Goal: Task Accomplishment & Management: Use online tool/utility

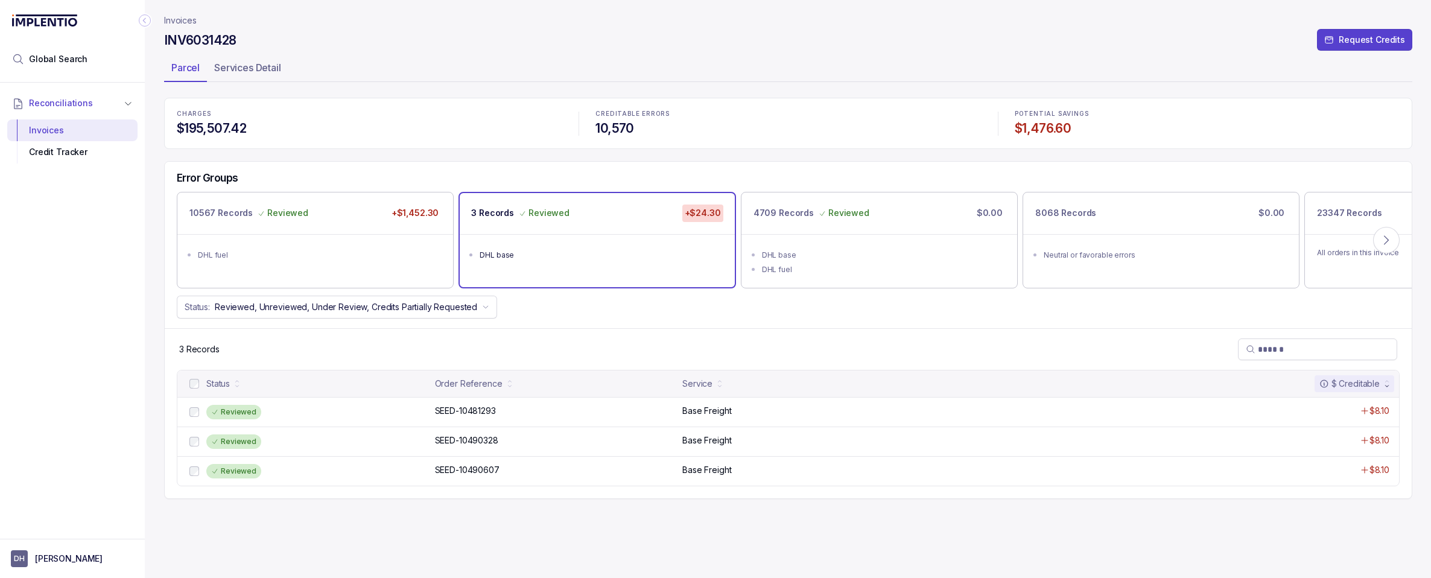
click at [187, 22] on p "Invoices" at bounding box center [180, 20] width 33 height 12
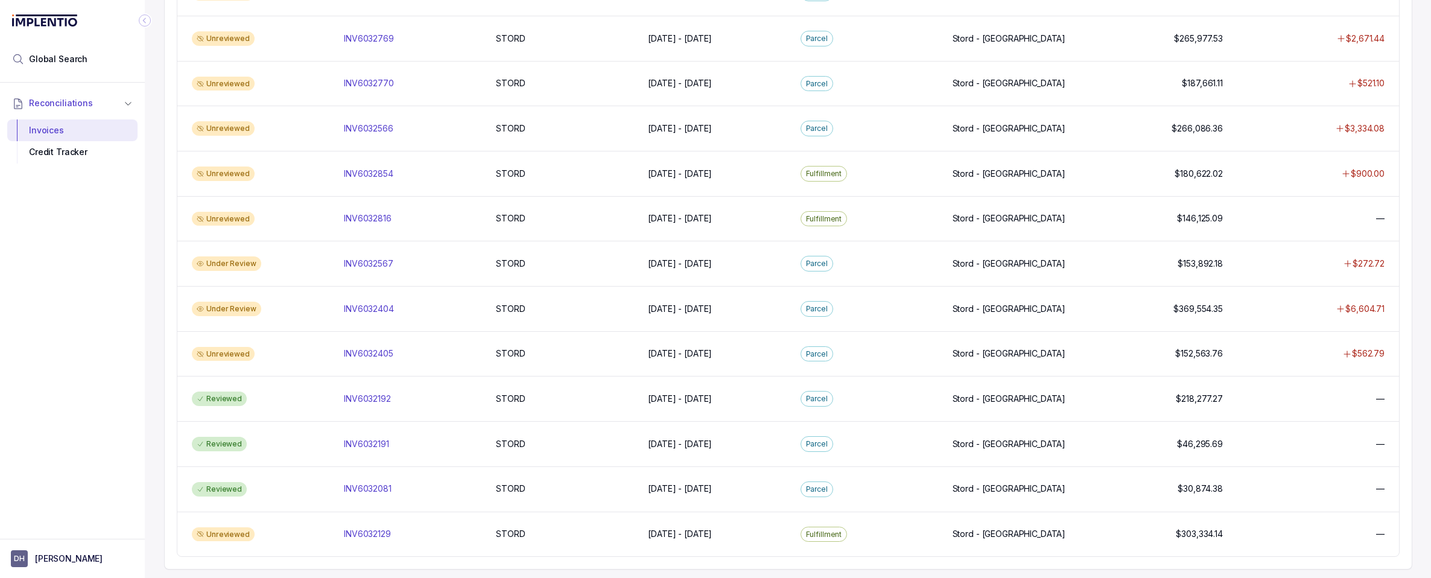
scroll to position [969, 0]
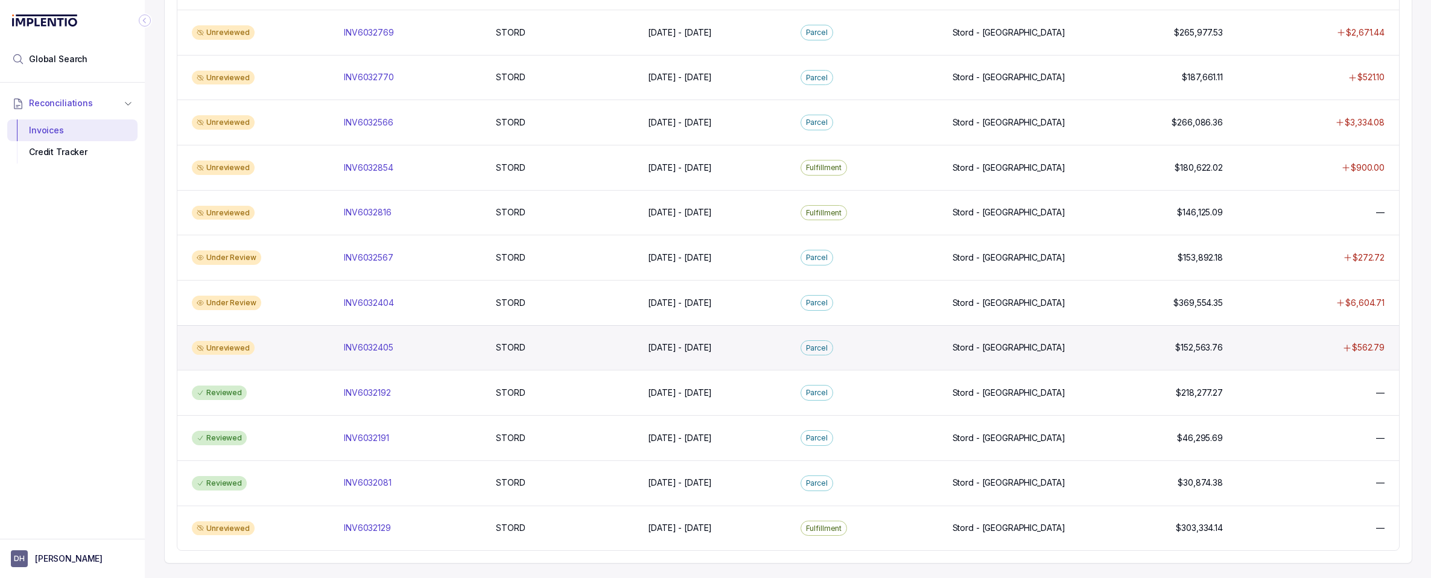
click at [237, 351] on div "Unreviewed" at bounding box center [223, 348] width 63 height 14
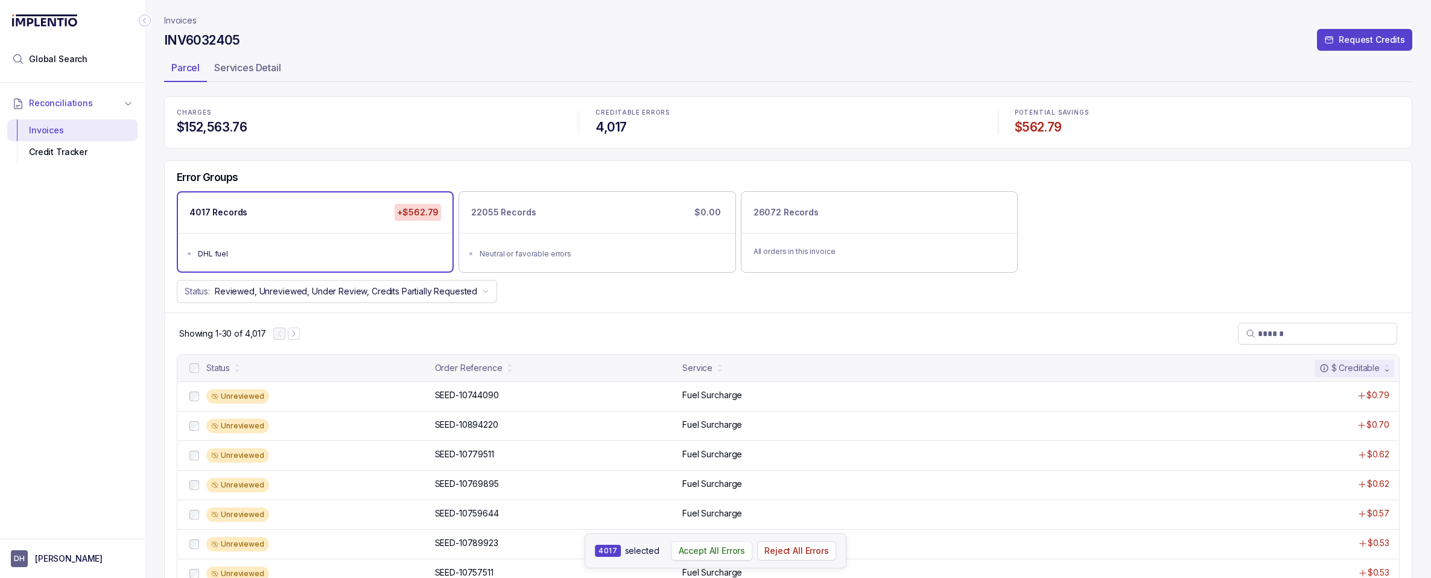
click at [732, 551] on p "Accept All Errors" at bounding box center [712, 551] width 67 height 12
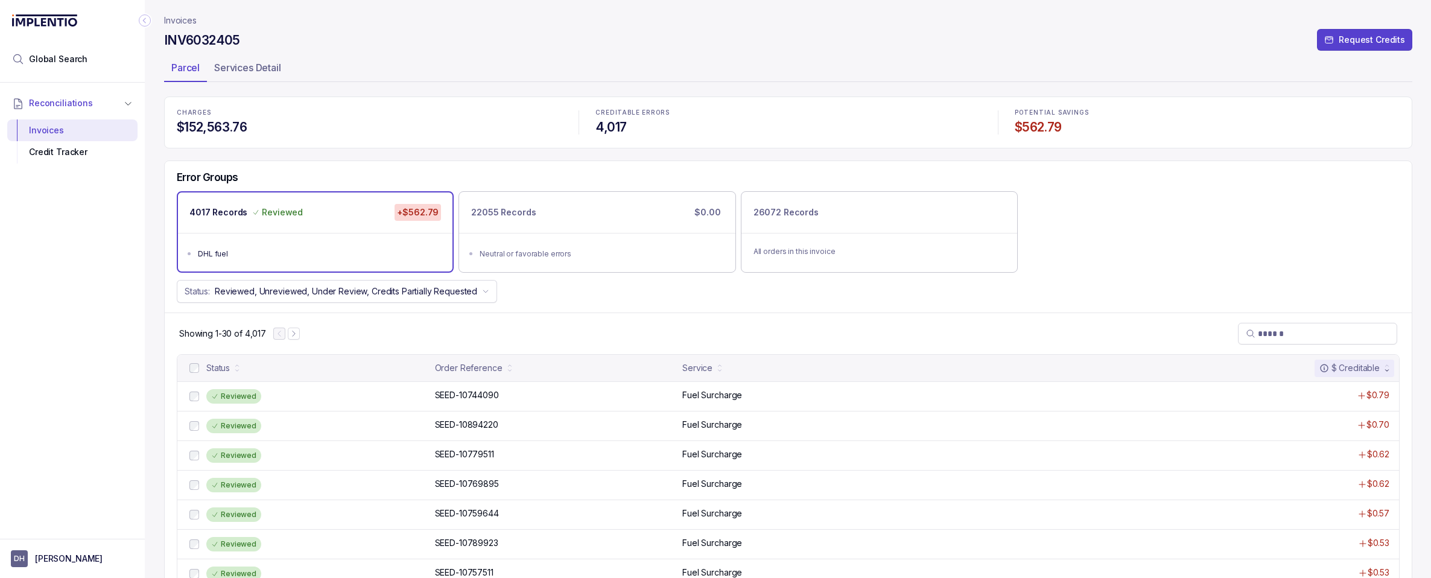
click at [180, 20] on p "Invoices" at bounding box center [180, 20] width 33 height 12
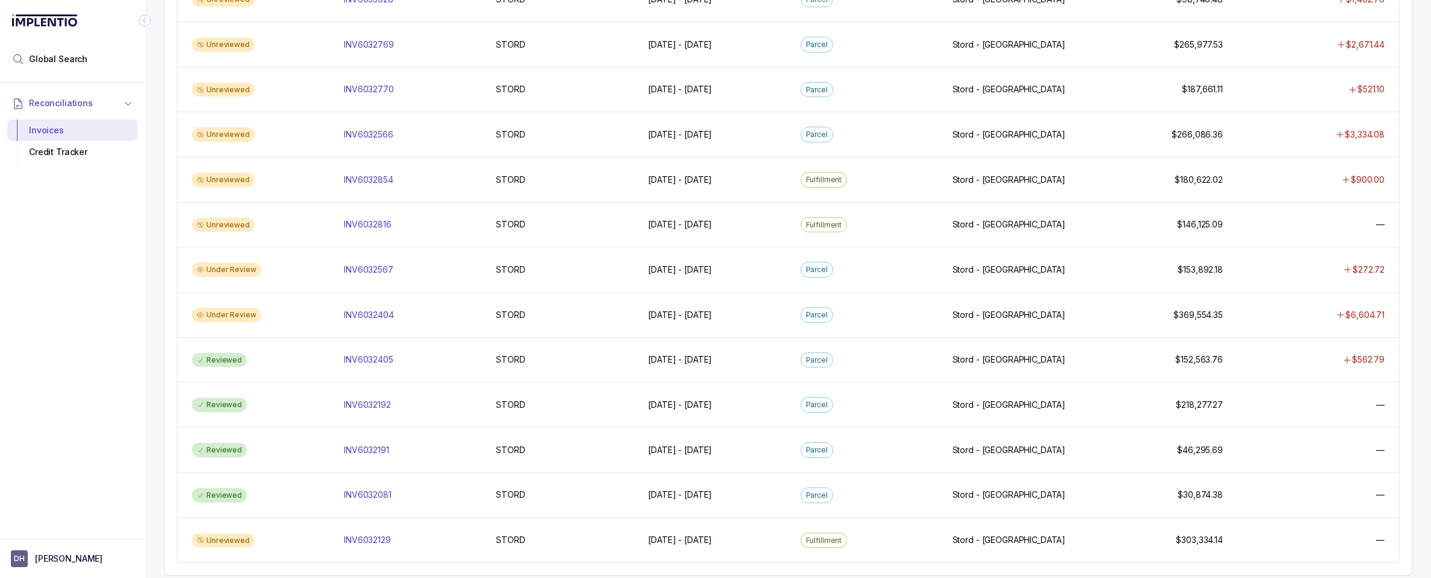
scroll to position [969, 0]
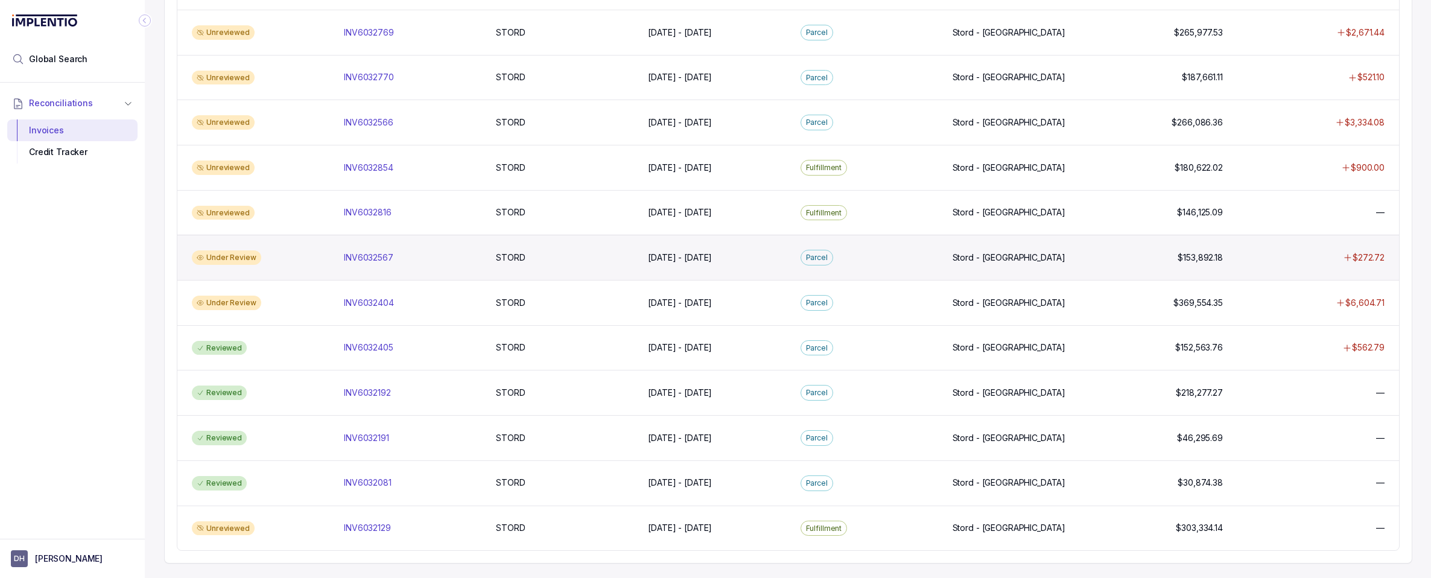
click at [227, 261] on div "Under Review" at bounding box center [226, 257] width 69 height 14
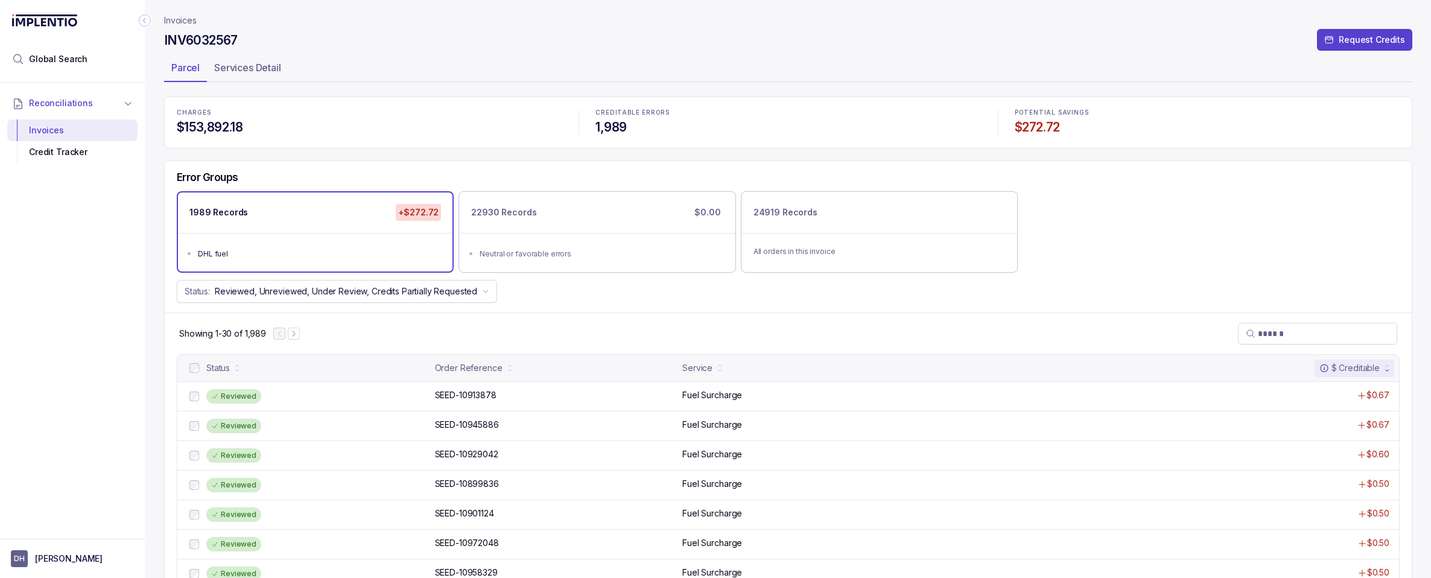
click at [182, 22] on p "Invoices" at bounding box center [180, 20] width 33 height 12
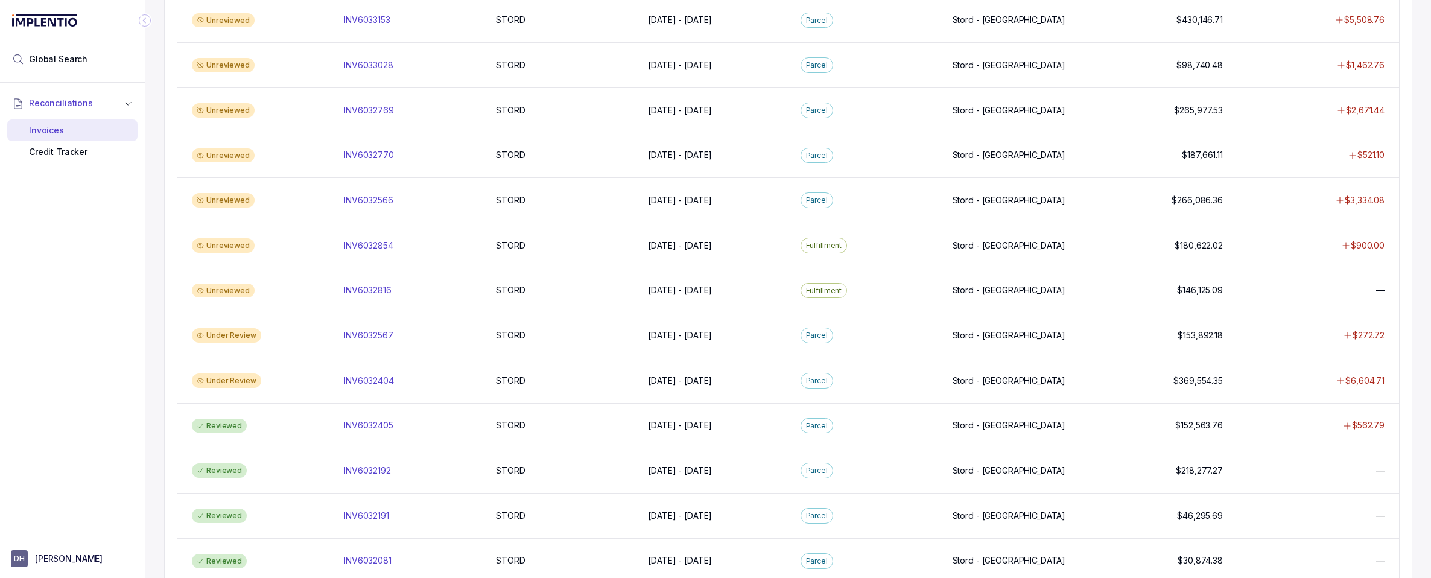
scroll to position [892, 0]
click at [219, 335] on div "Under Review" at bounding box center [226, 335] width 69 height 14
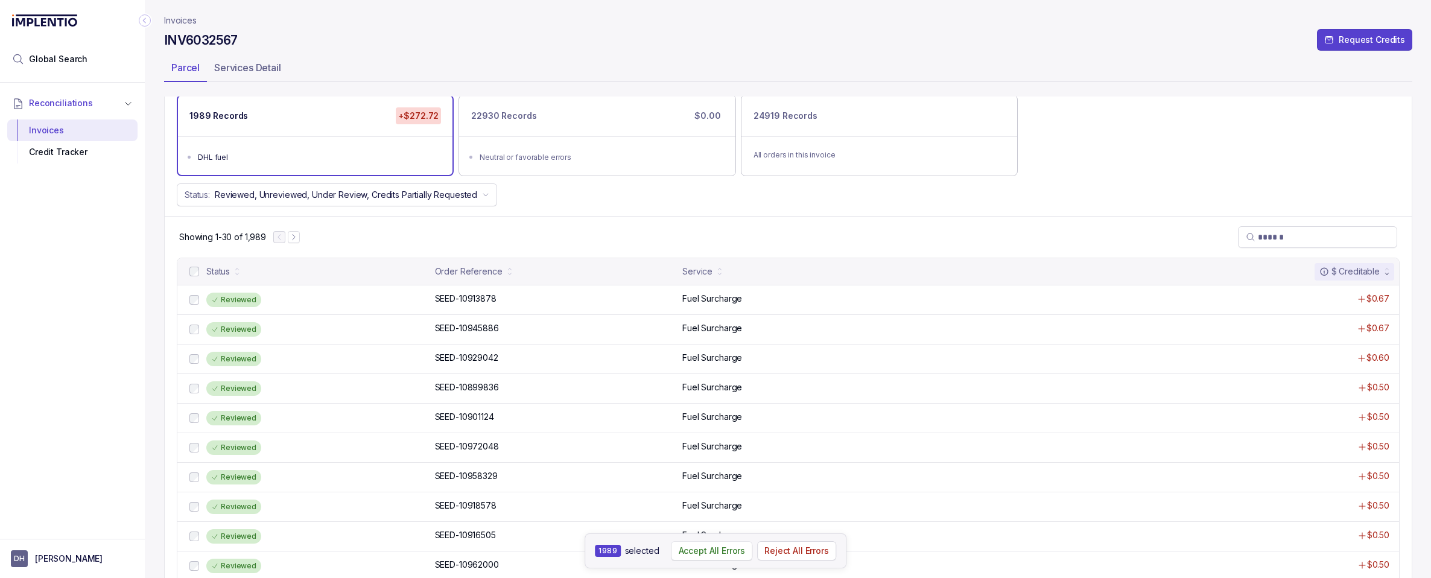
click at [697, 547] on p "Accept All Errors" at bounding box center [712, 551] width 67 height 12
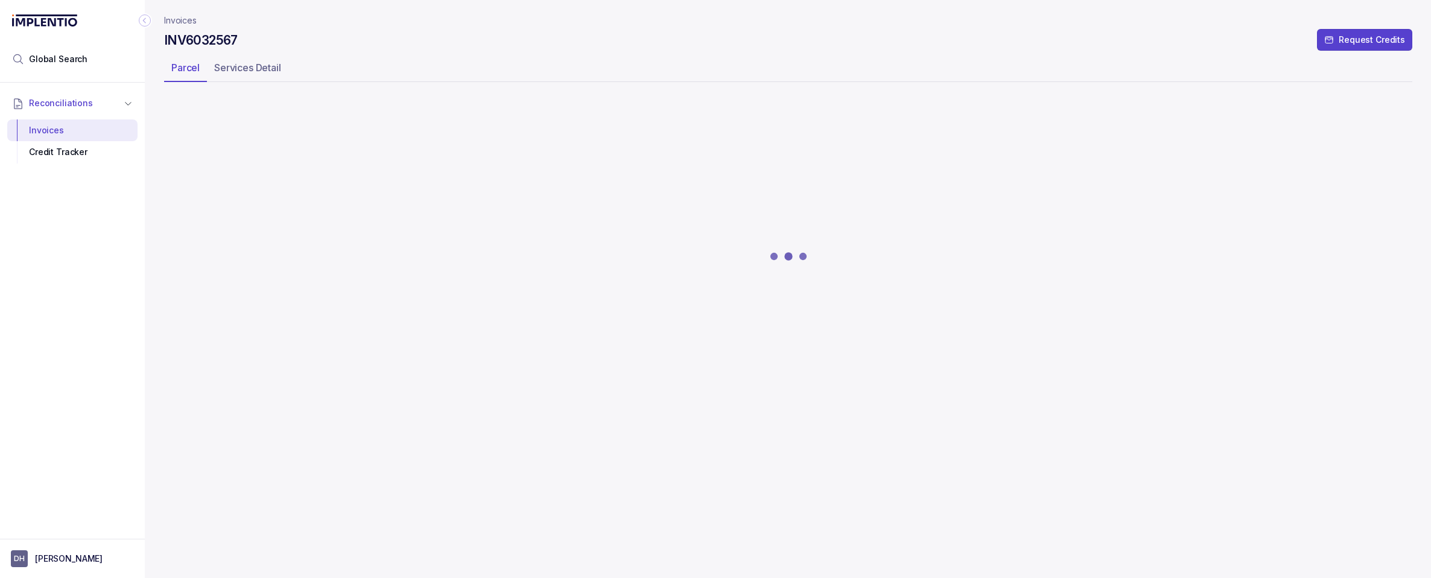
scroll to position [0, 0]
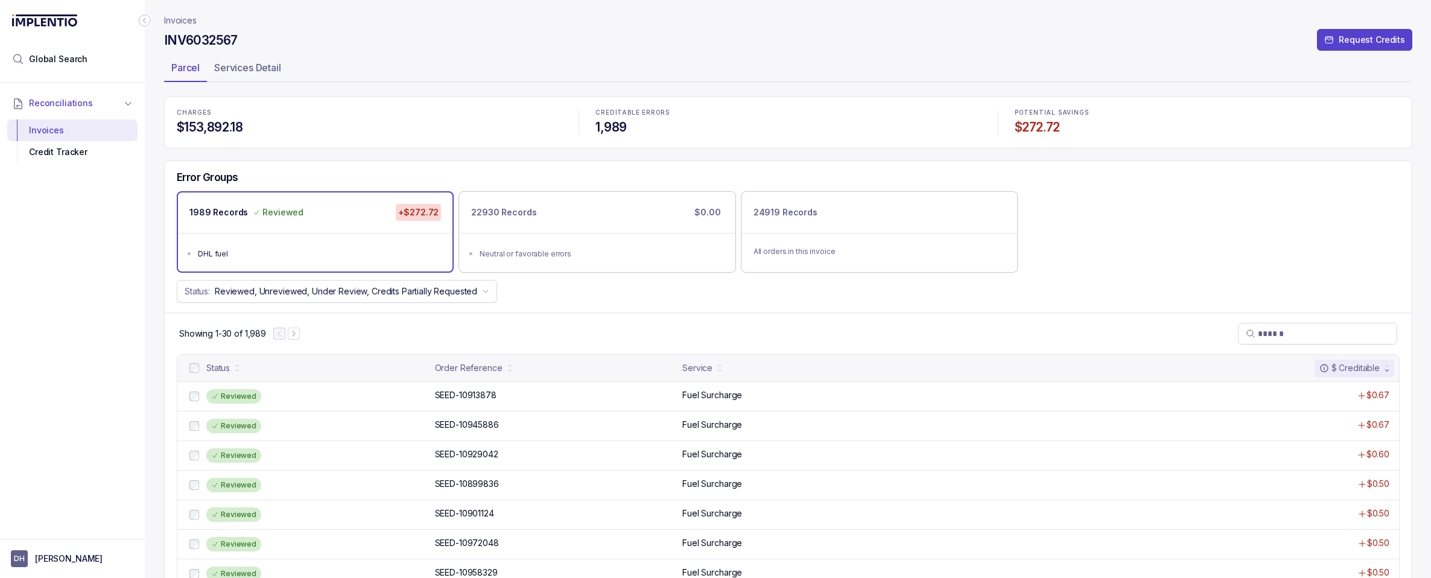
click at [179, 22] on p "Invoices" at bounding box center [180, 20] width 33 height 12
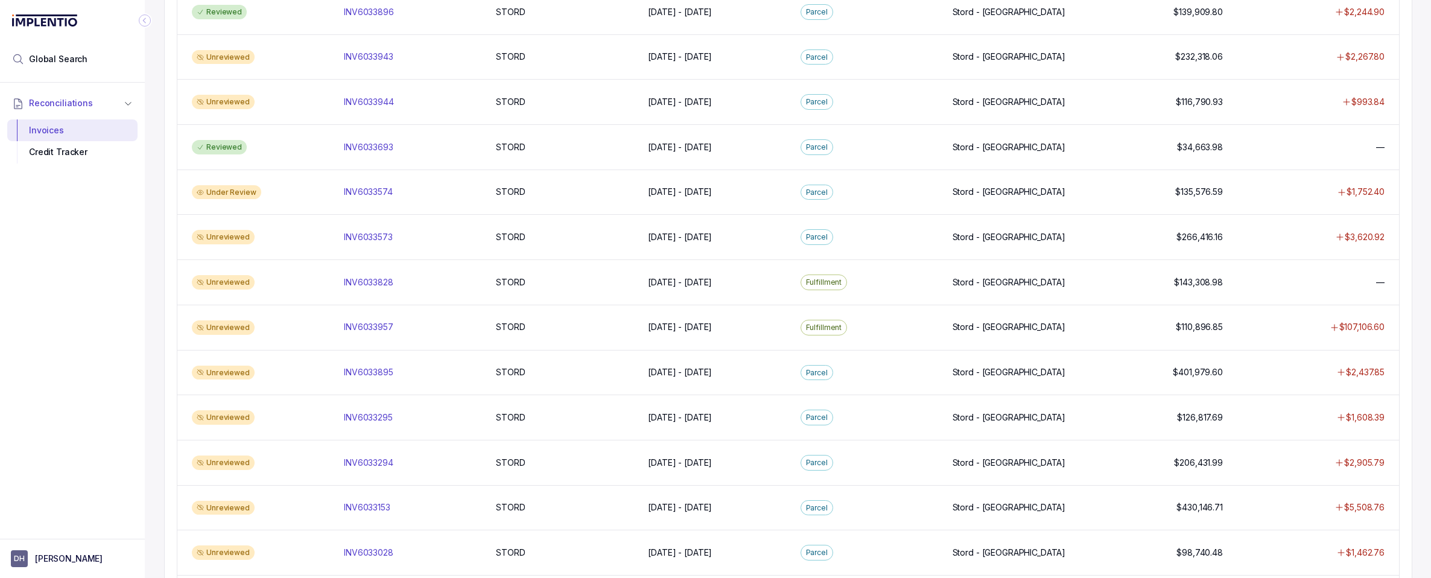
scroll to position [815, 0]
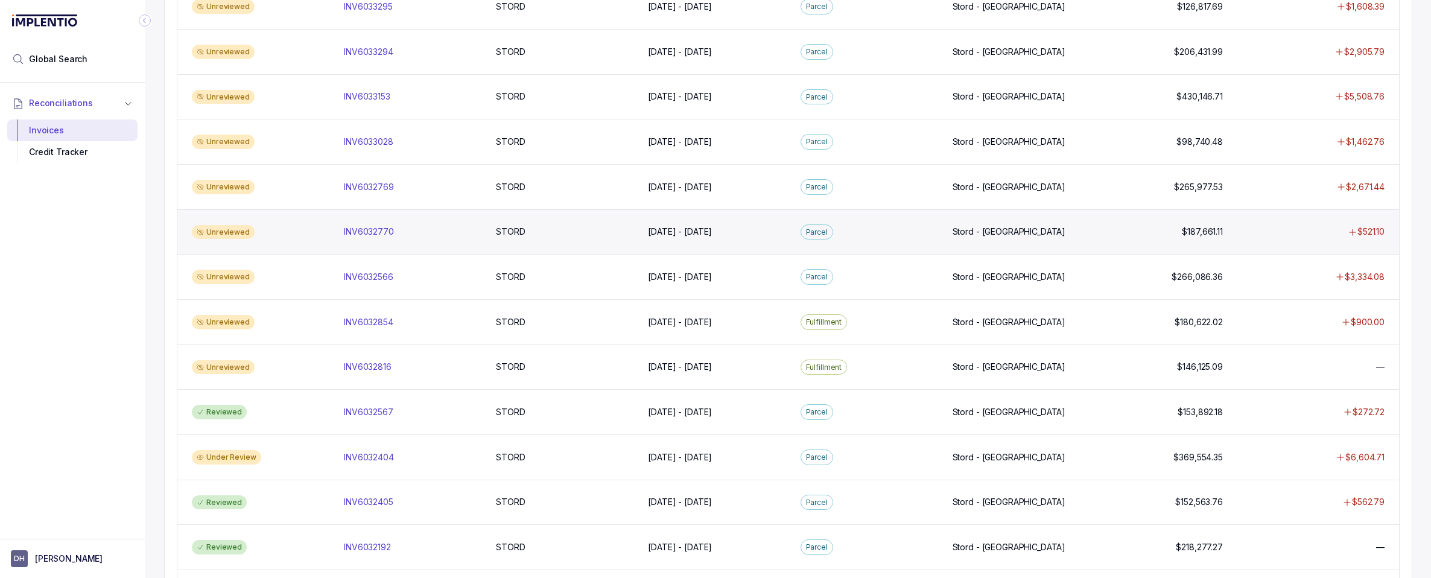
click at [211, 230] on div "Unreviewed" at bounding box center [223, 232] width 63 height 14
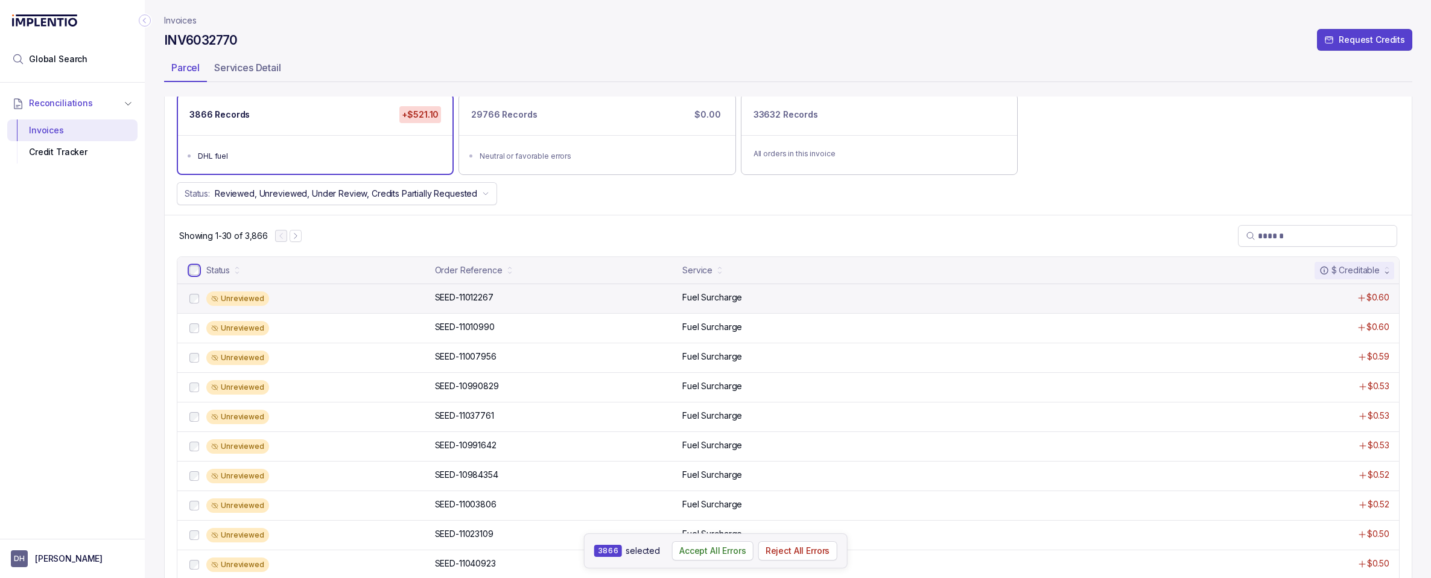
scroll to position [130, 0]
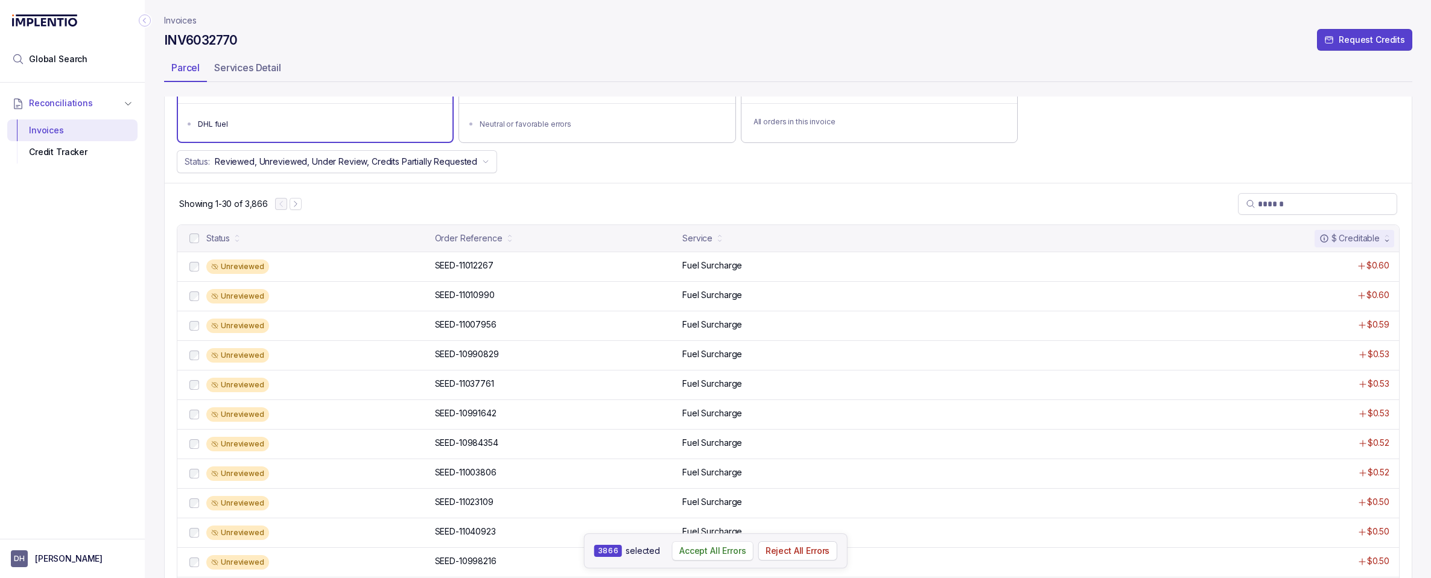
click at [707, 551] on p "Accept All Errors" at bounding box center [712, 551] width 67 height 12
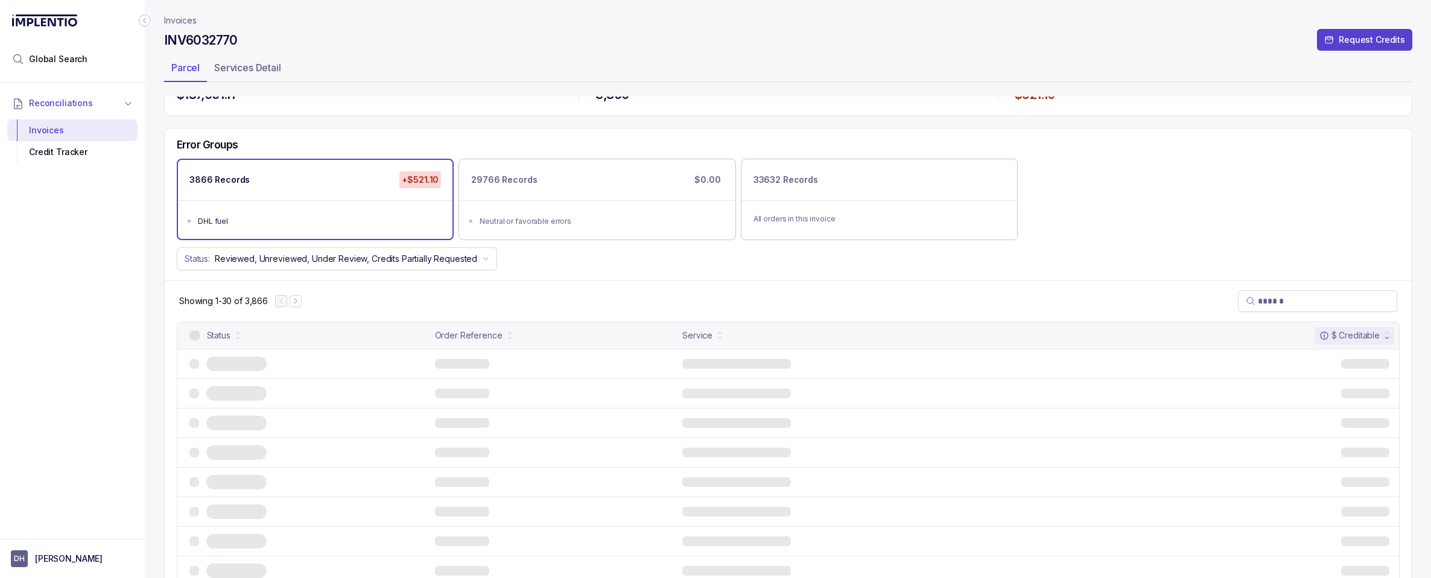
scroll to position [0, 0]
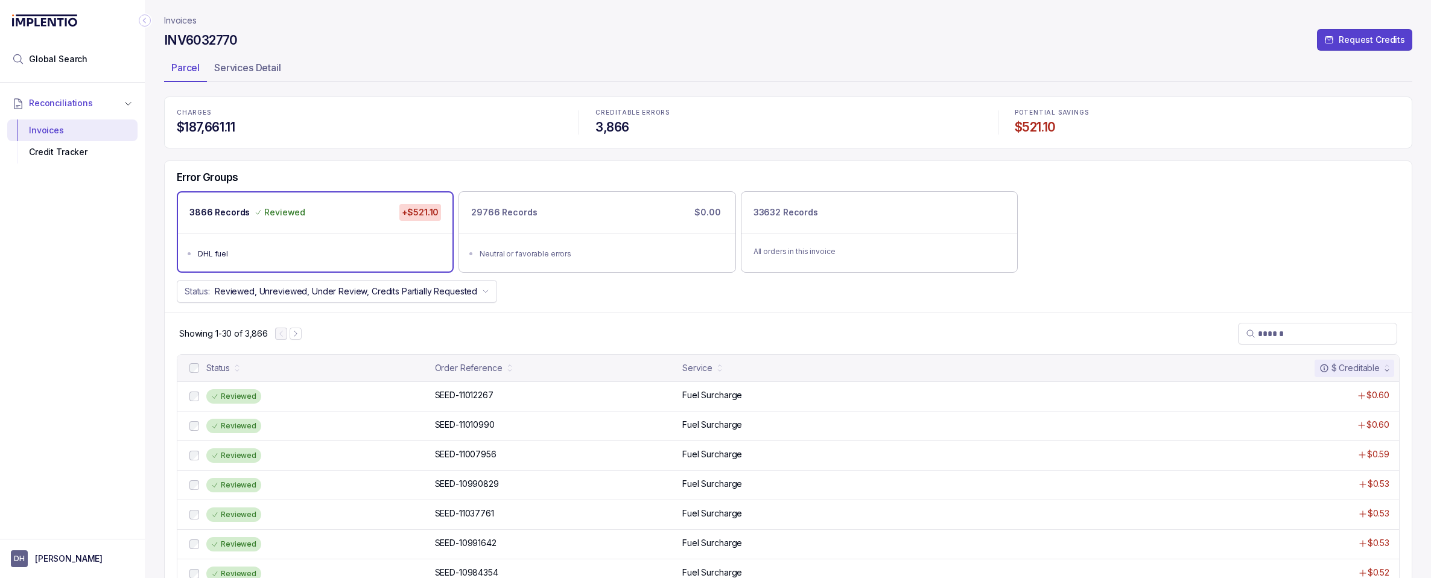
click at [178, 22] on p "Invoices" at bounding box center [180, 20] width 33 height 12
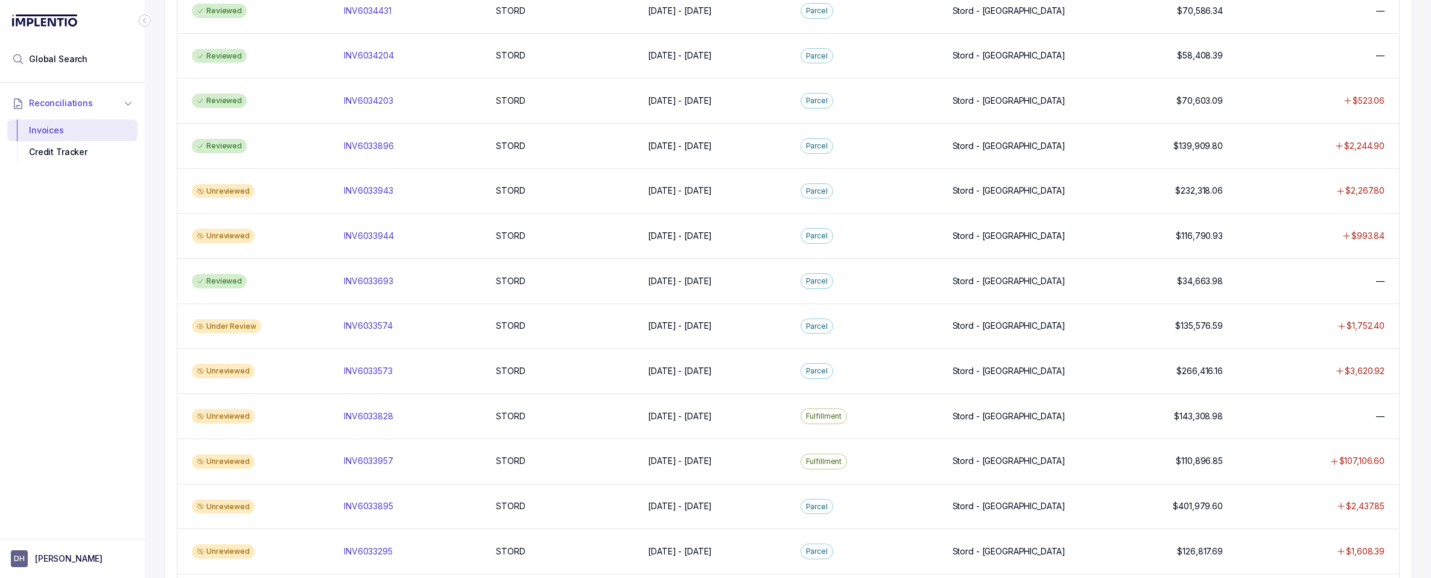
scroll to position [267, 0]
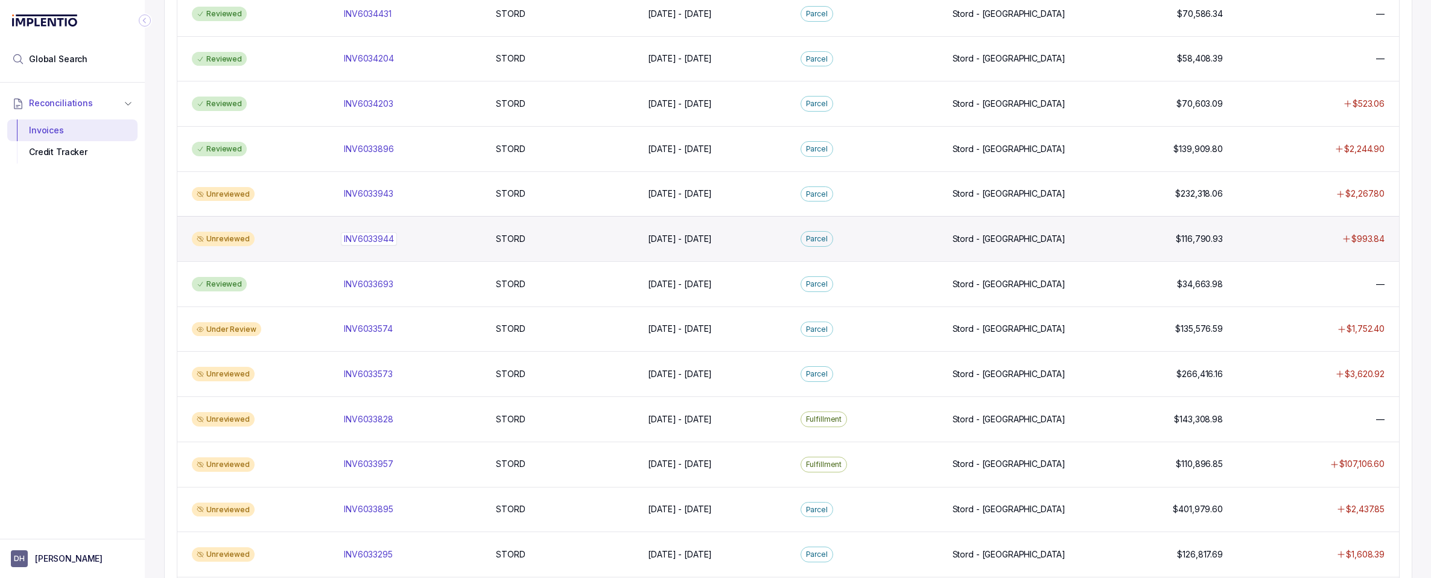
click at [373, 237] on p "INV6033944" at bounding box center [369, 238] width 56 height 13
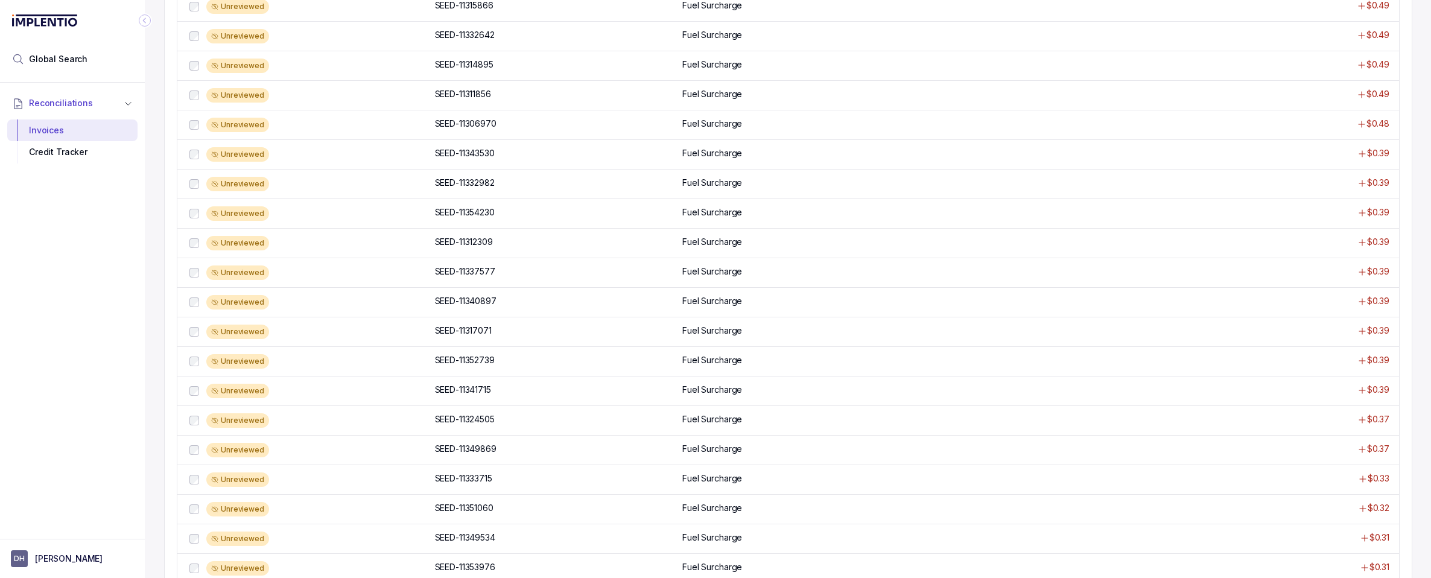
scroll to position [125, 0]
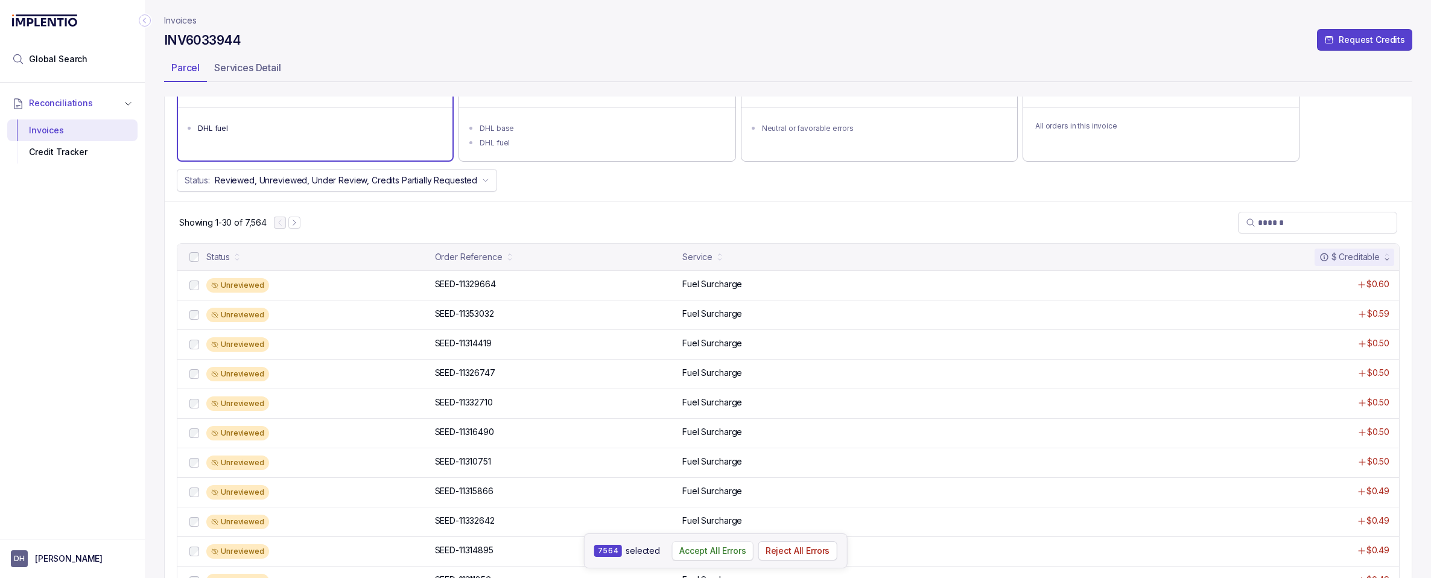
click at [714, 551] on p "Accept All Errors" at bounding box center [712, 551] width 67 height 12
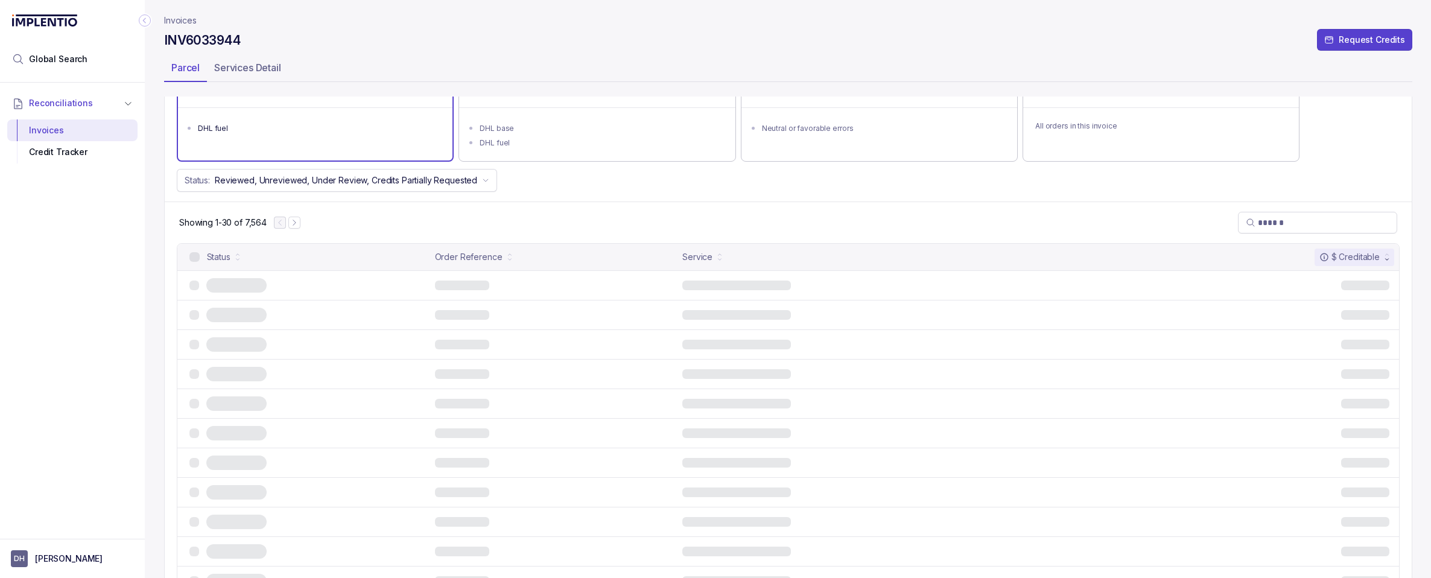
scroll to position [0, 0]
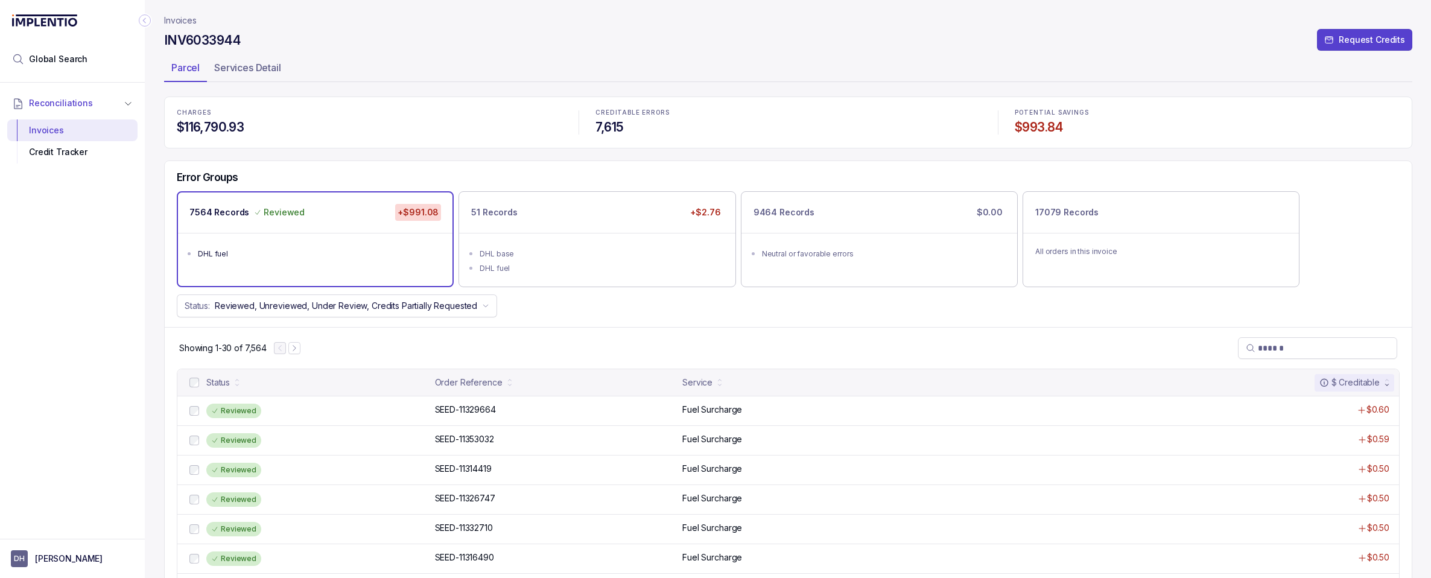
click at [182, 20] on p "Invoices" at bounding box center [180, 20] width 33 height 12
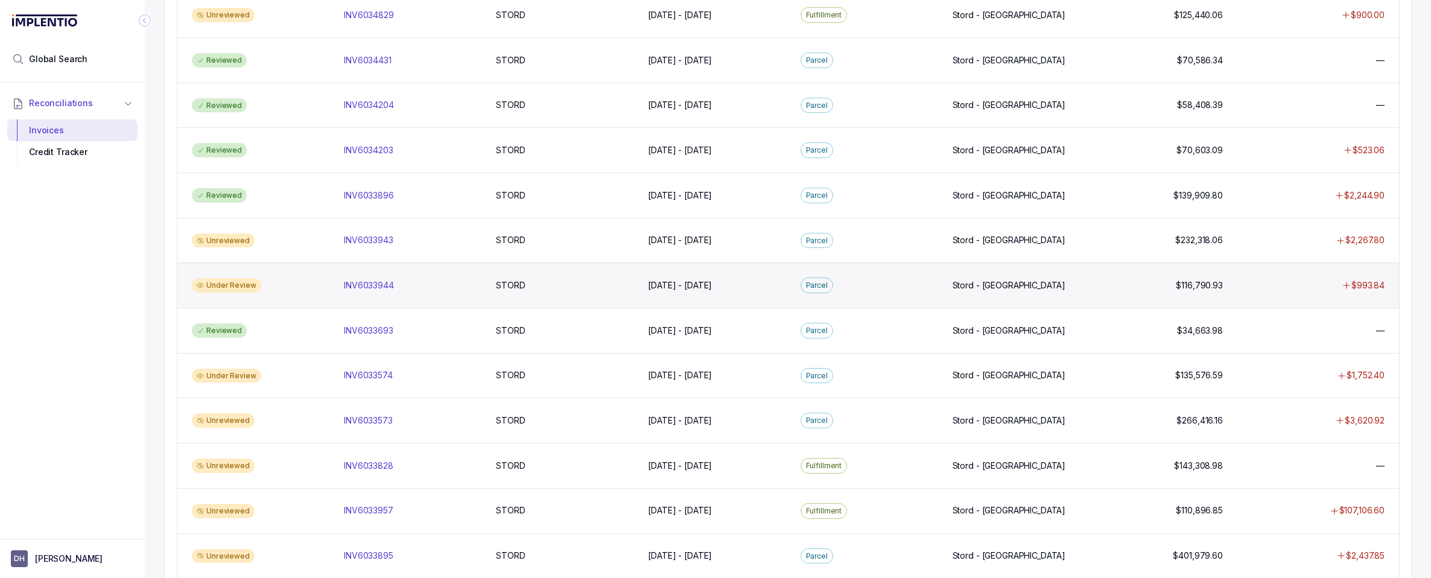
scroll to position [223, 0]
click at [232, 283] on div "Under Review" at bounding box center [226, 283] width 69 height 14
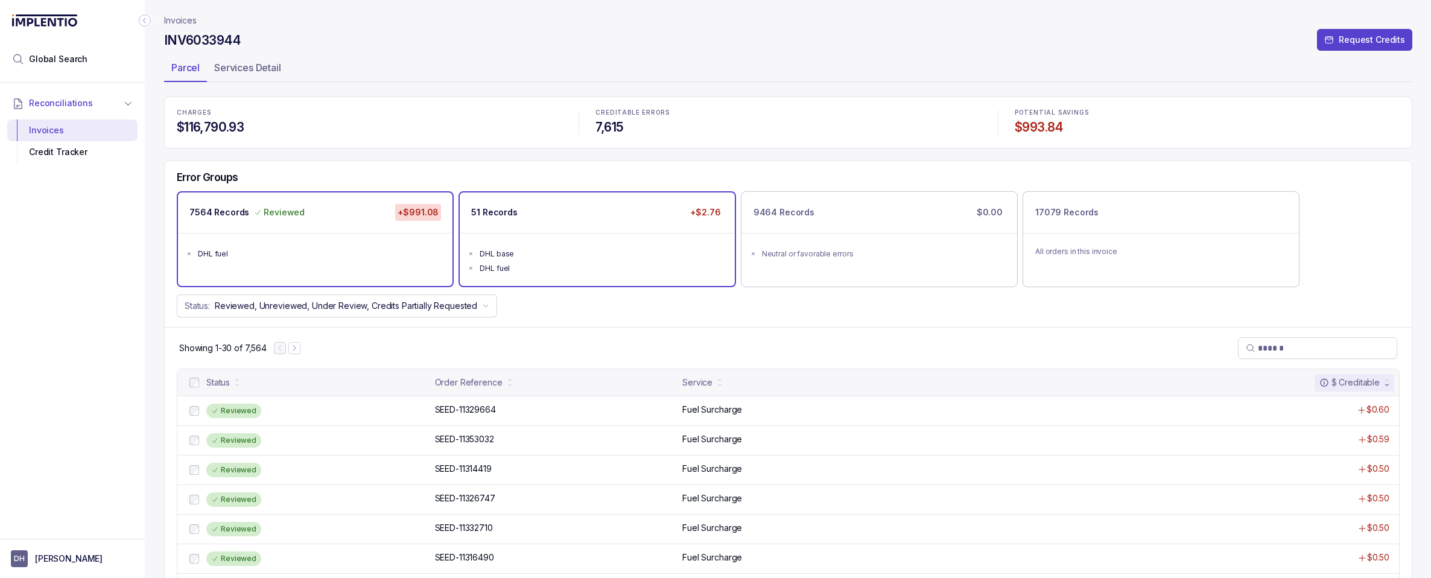
click at [576, 208] on div "51 Records +$2.76" at bounding box center [597, 212] width 274 height 40
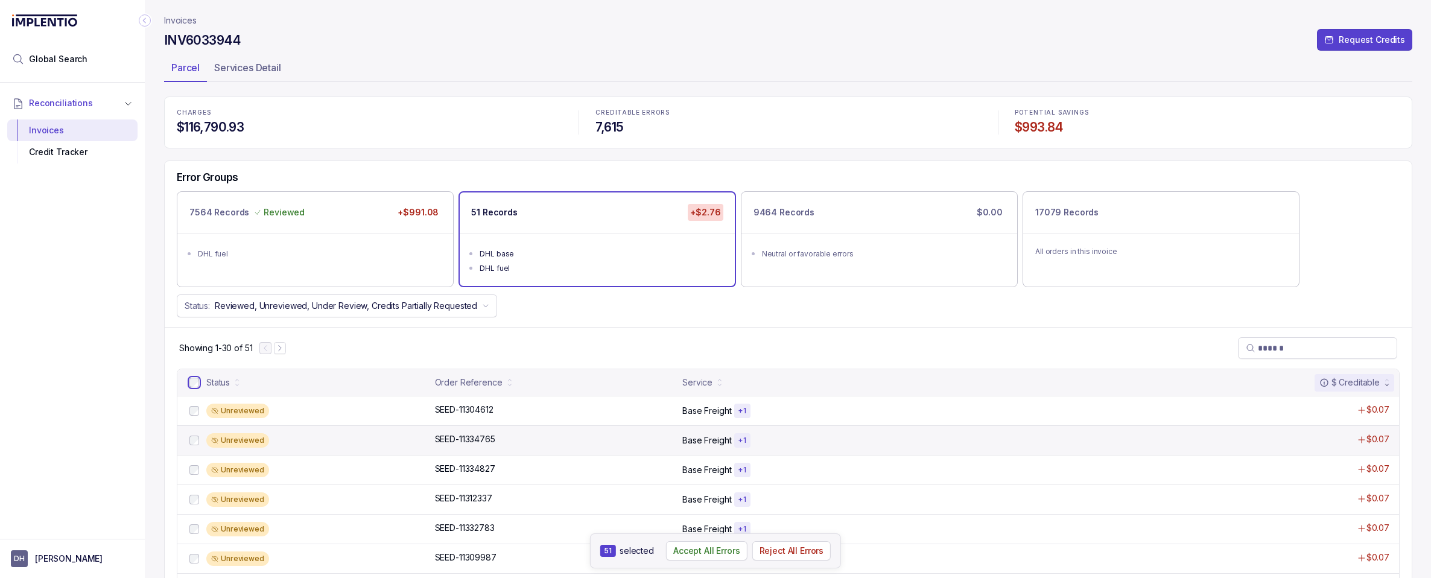
scroll to position [262, 0]
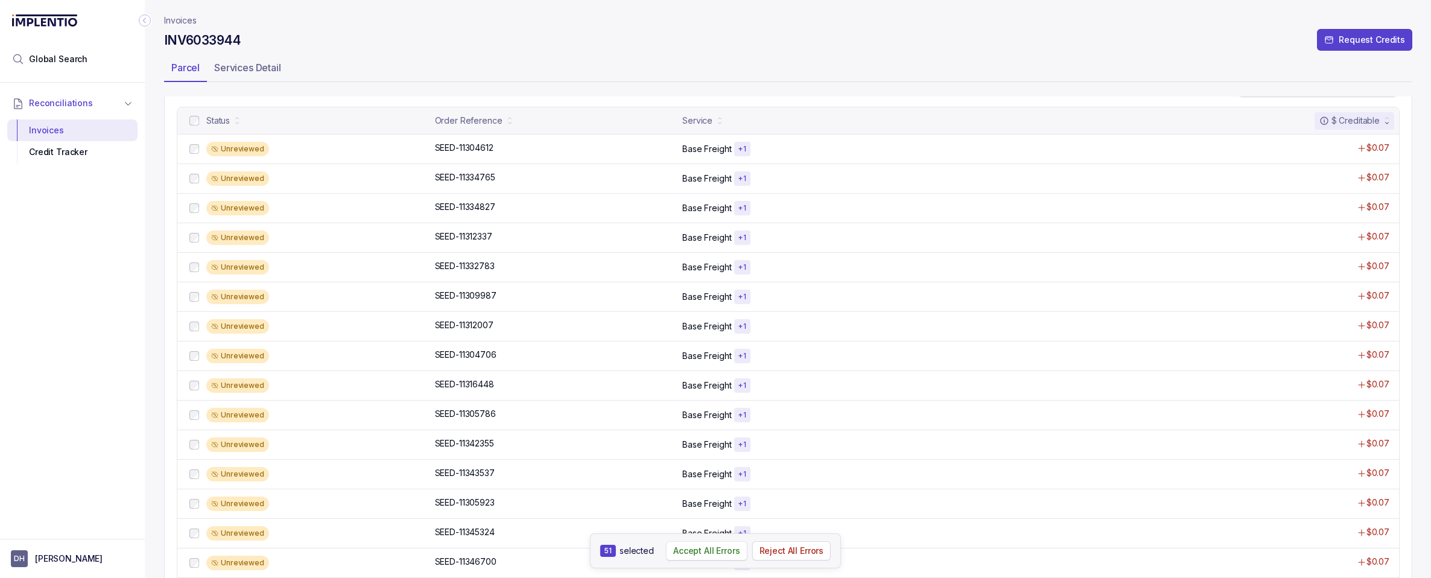
click at [701, 551] on p "Accept All Errors" at bounding box center [706, 551] width 67 height 12
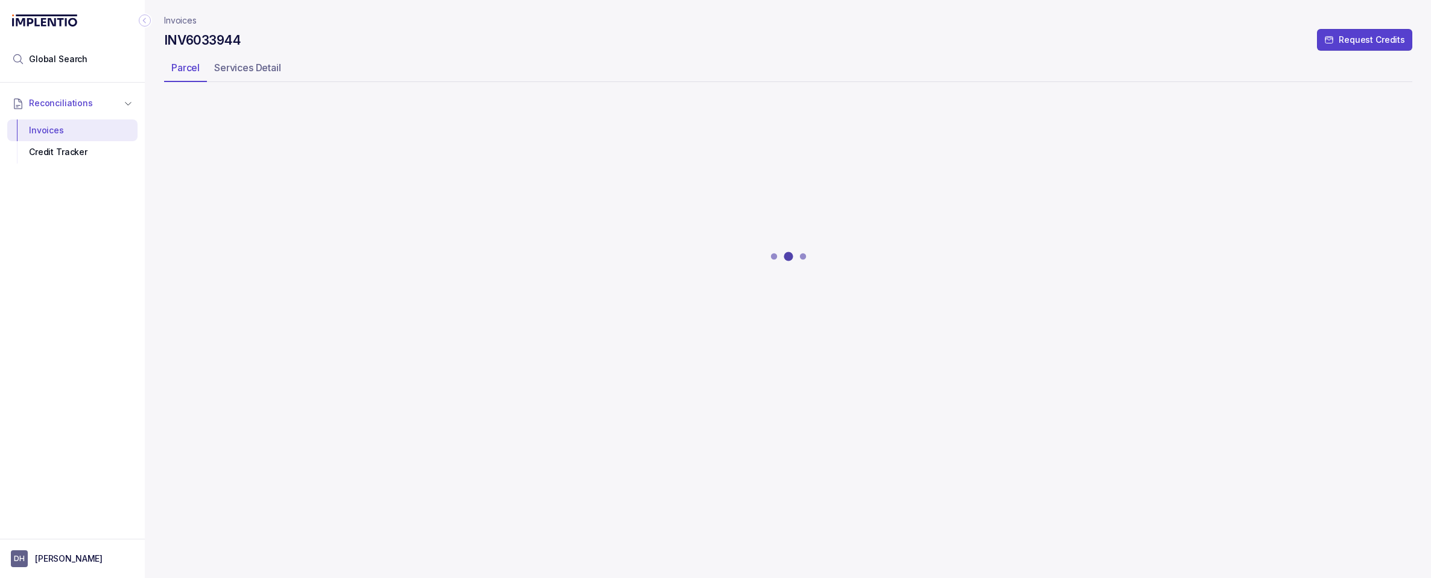
scroll to position [0, 0]
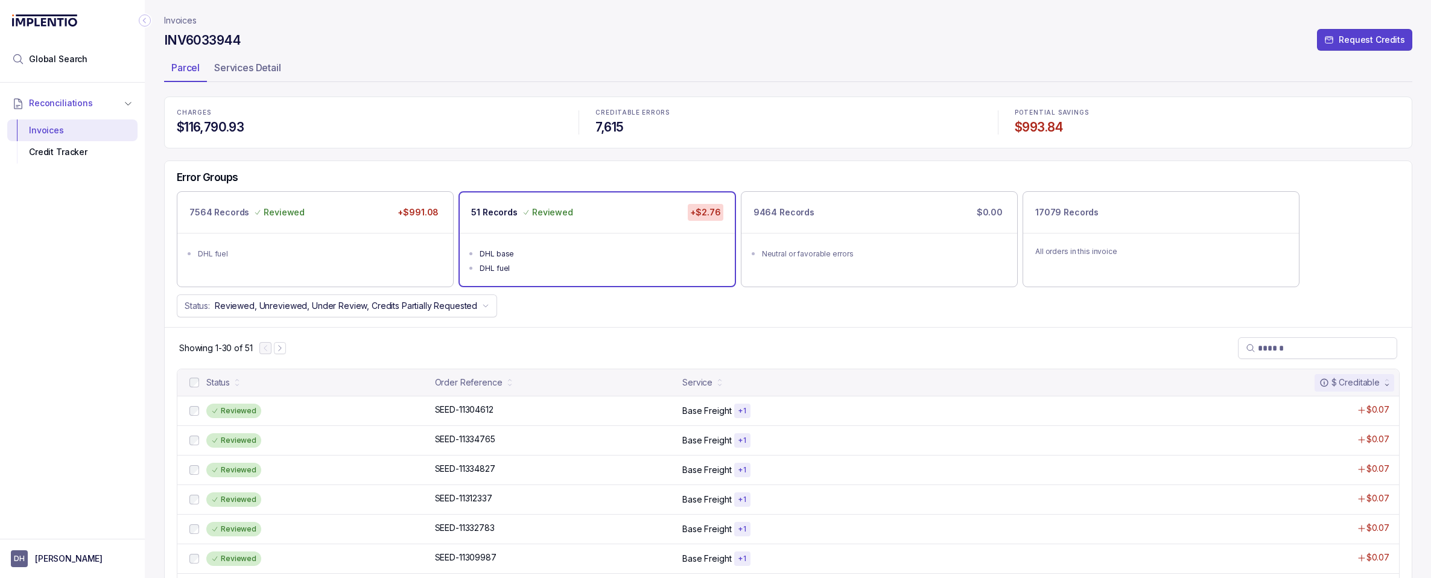
click at [171, 20] on p "Invoices" at bounding box center [180, 20] width 33 height 12
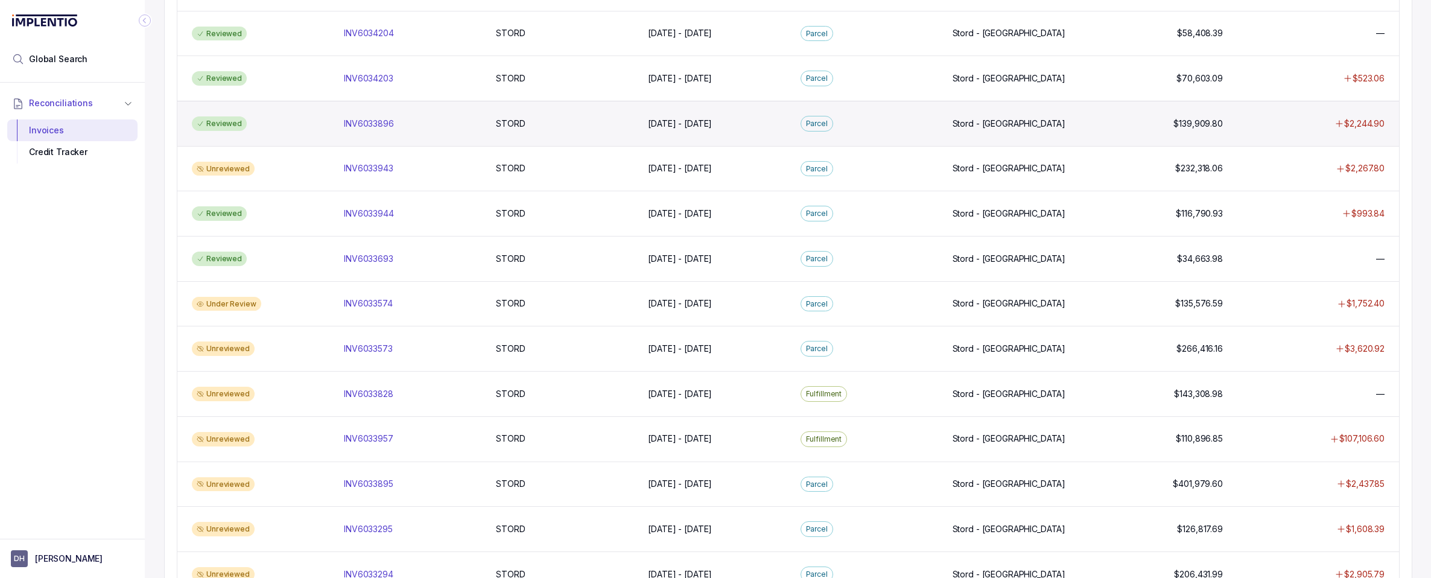
scroll to position [297, 0]
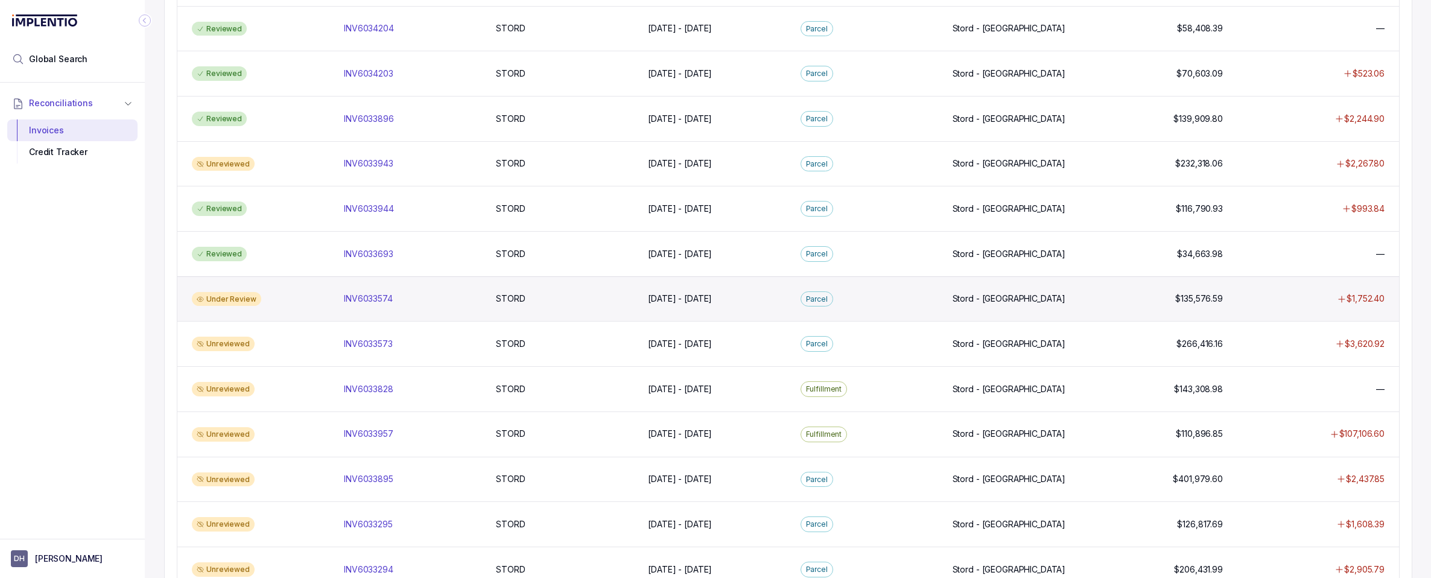
click at [238, 297] on div "Under Review" at bounding box center [226, 299] width 69 height 14
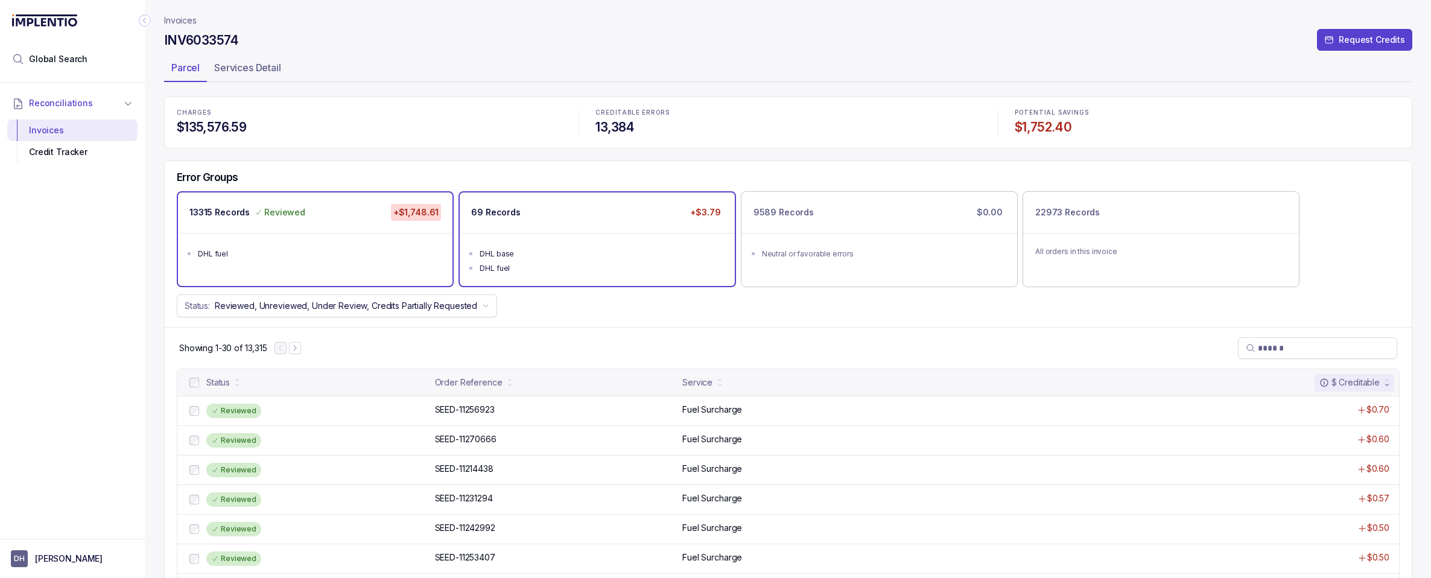
click at [618, 209] on div "69 Records +$3.79" at bounding box center [597, 212] width 274 height 40
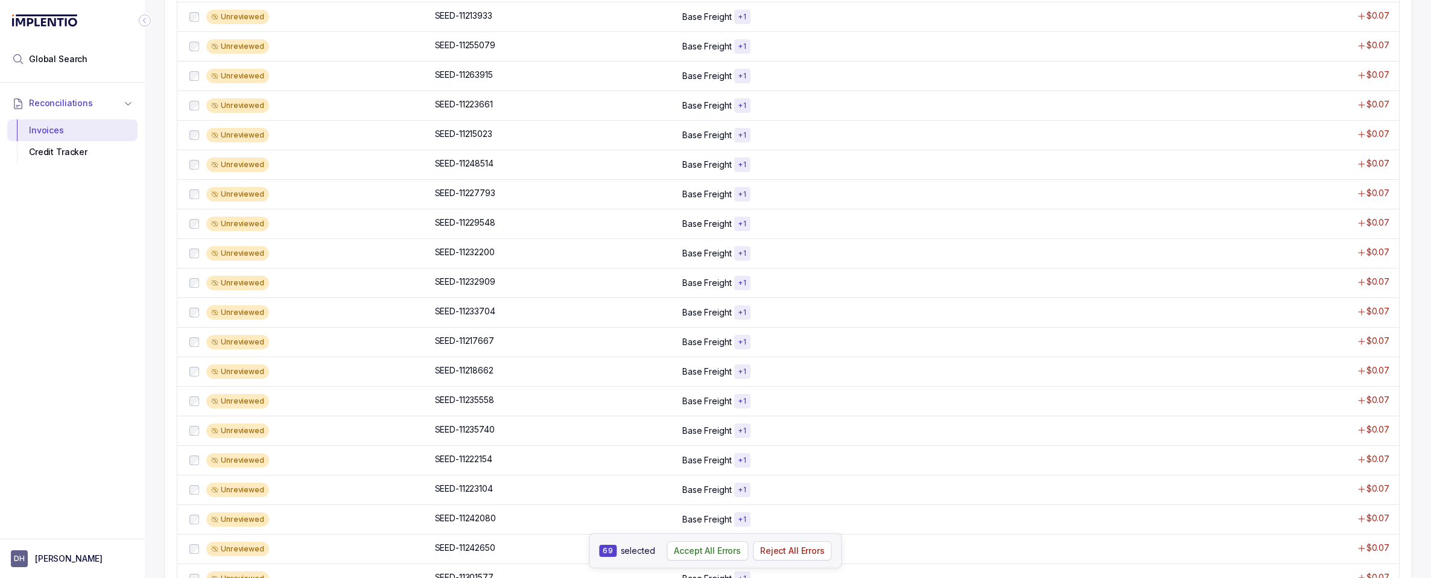
scroll to position [718, 0]
click at [702, 554] on p "Accept All Errors" at bounding box center [707, 551] width 67 height 12
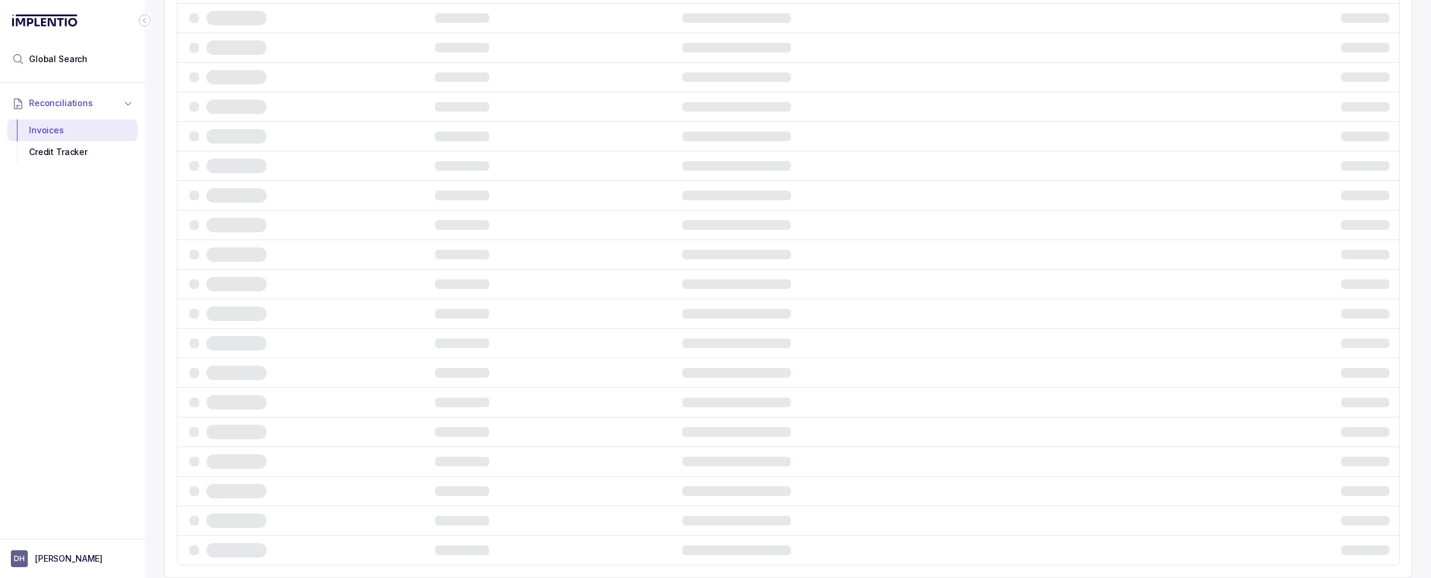
scroll to position [0, 0]
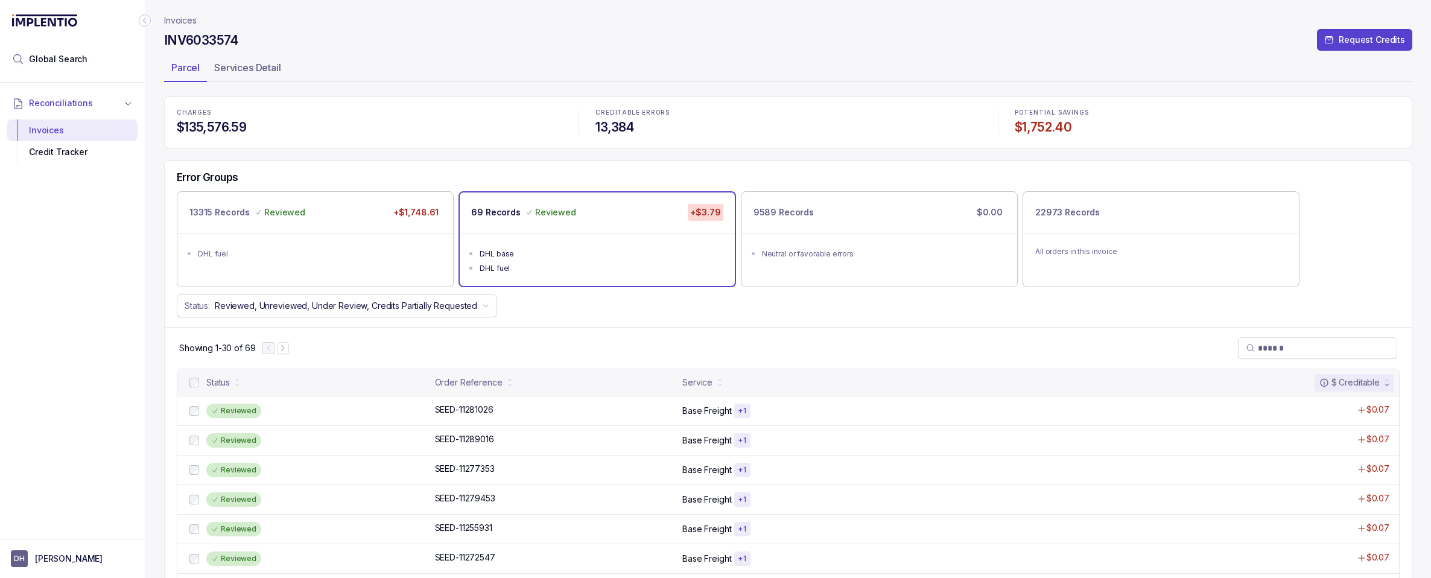
click at [179, 20] on p "Invoices" at bounding box center [180, 20] width 33 height 12
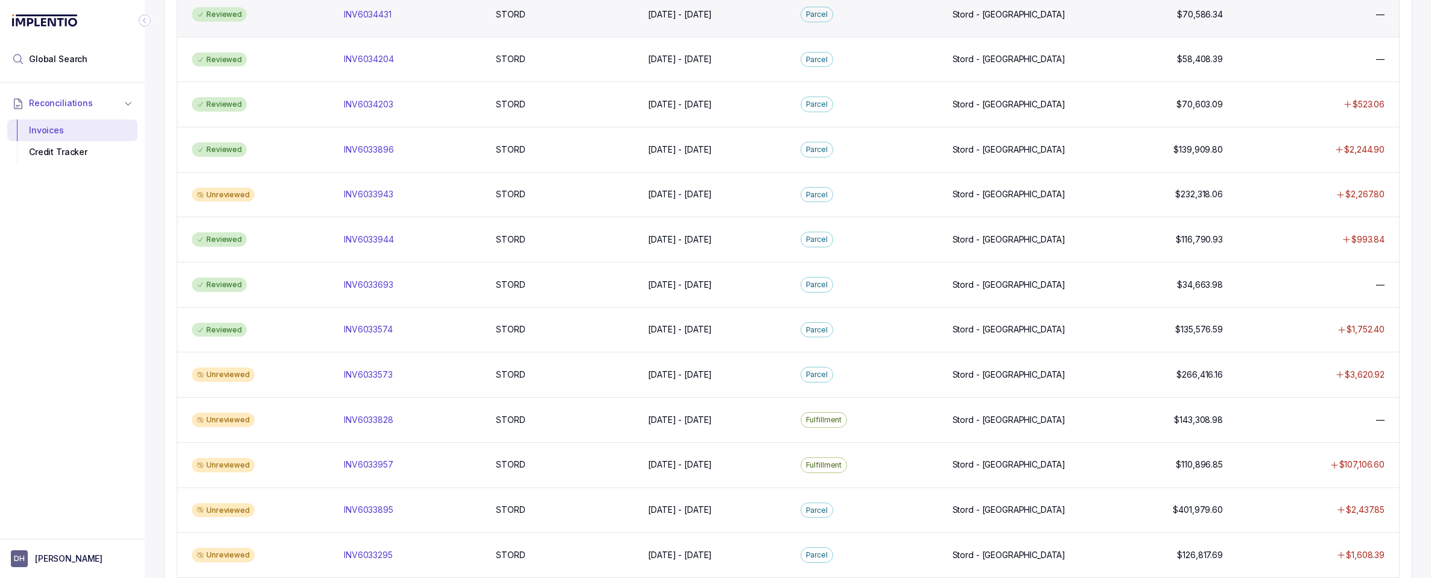
scroll to position [305, 0]
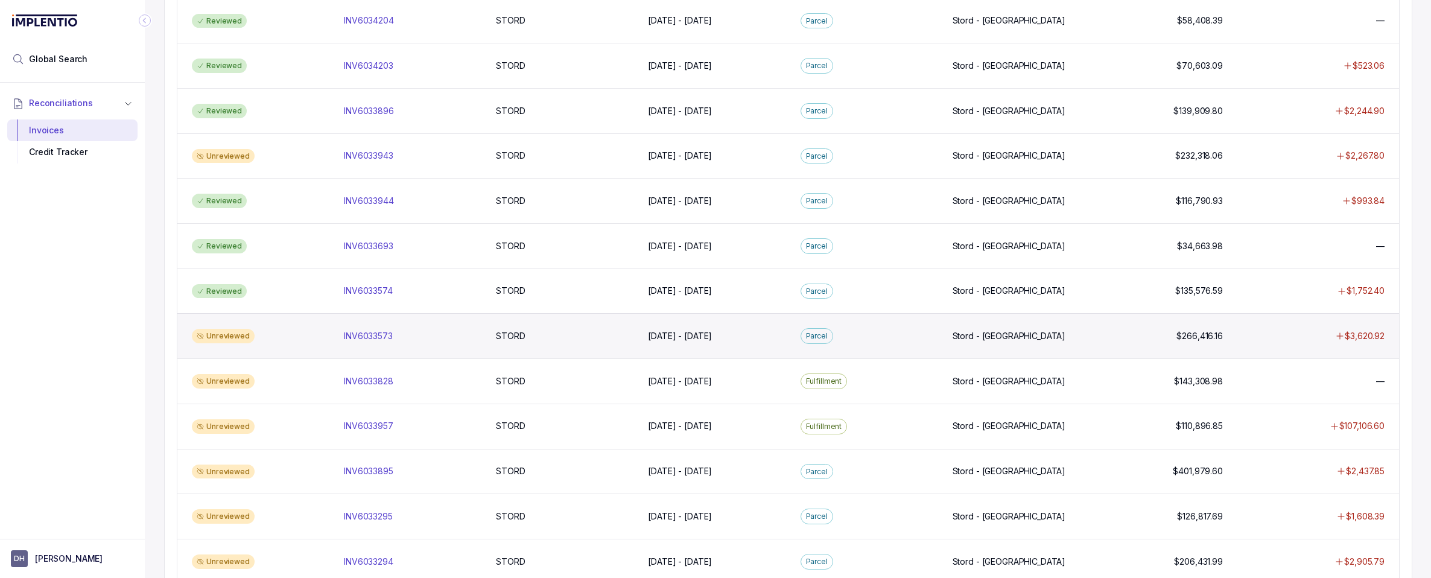
click at [221, 335] on div "Unreviewed" at bounding box center [223, 336] width 63 height 14
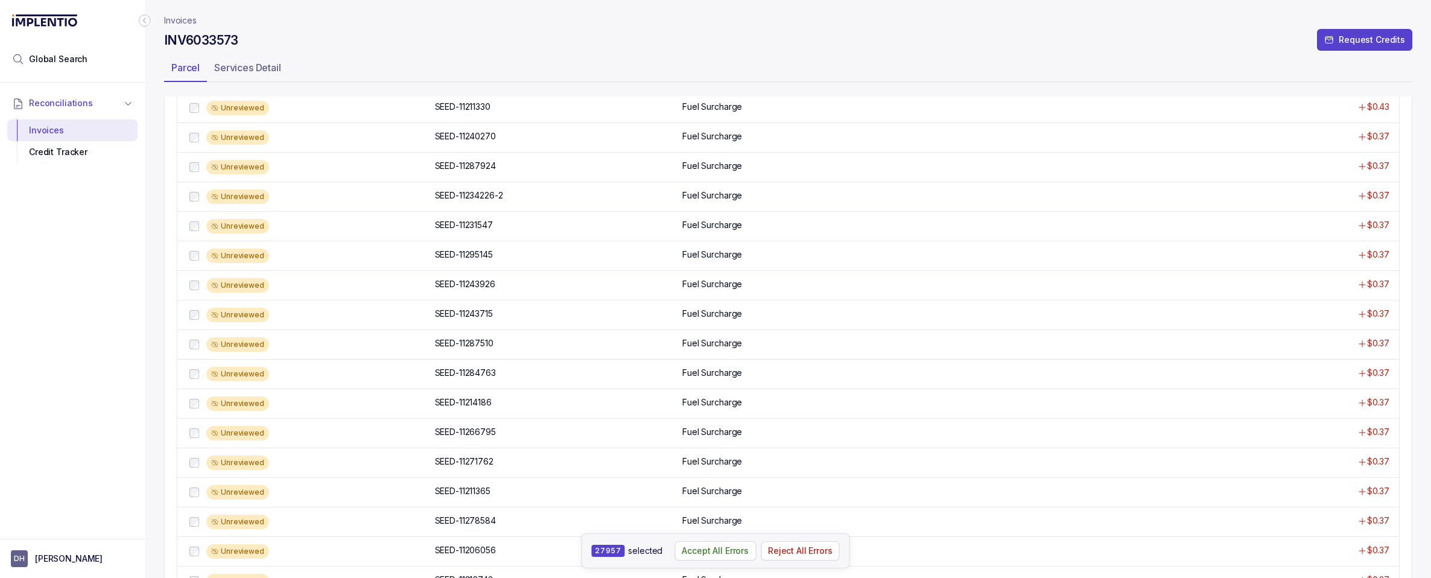
scroll to position [703, 0]
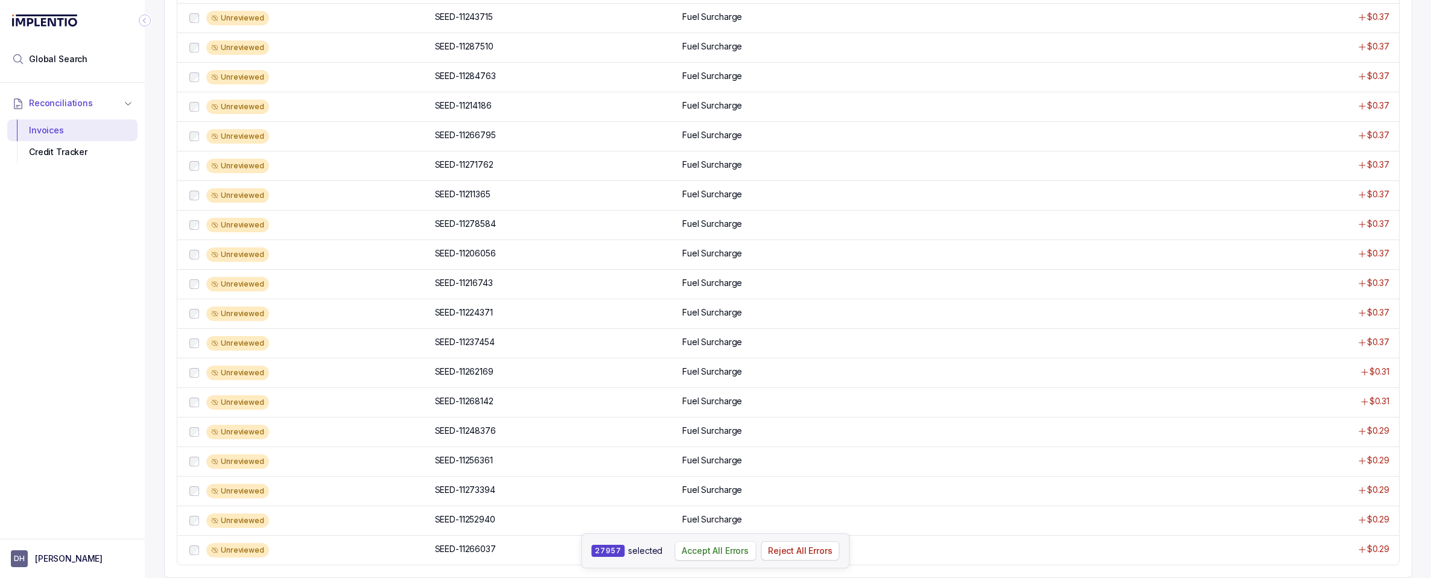
click at [691, 553] on p "Accept All Errors" at bounding box center [715, 551] width 67 height 12
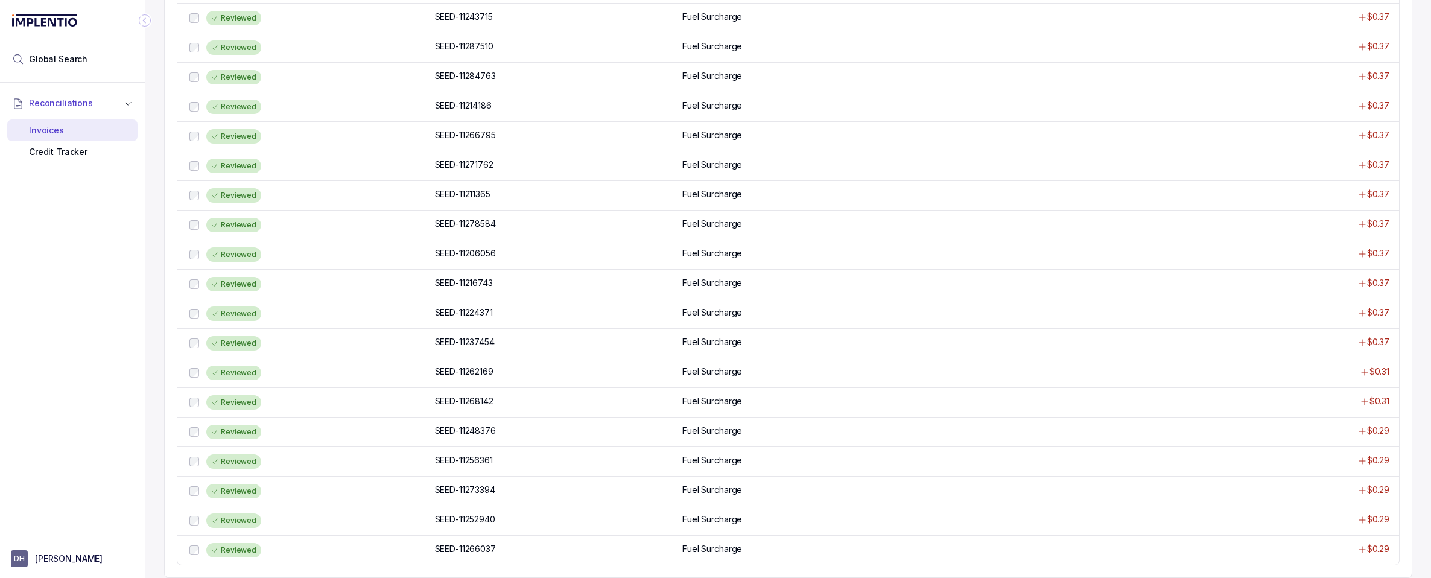
scroll to position [0, 0]
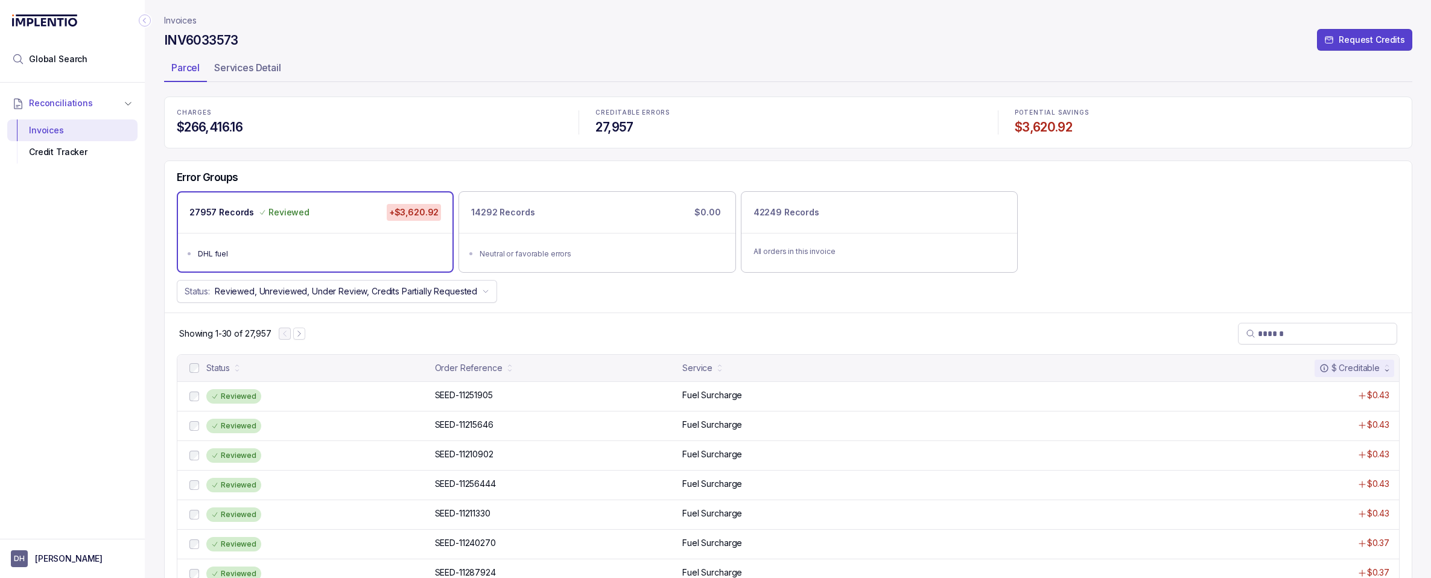
click at [173, 17] on p "Invoices" at bounding box center [180, 20] width 33 height 12
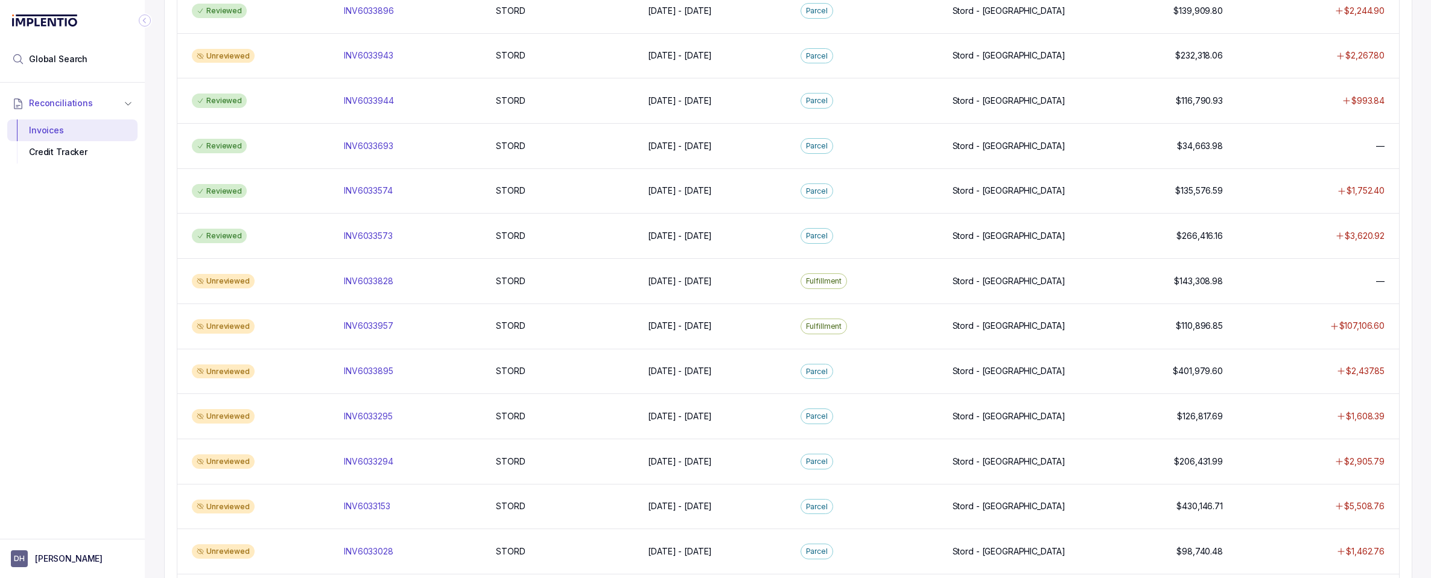
scroll to position [429, 0]
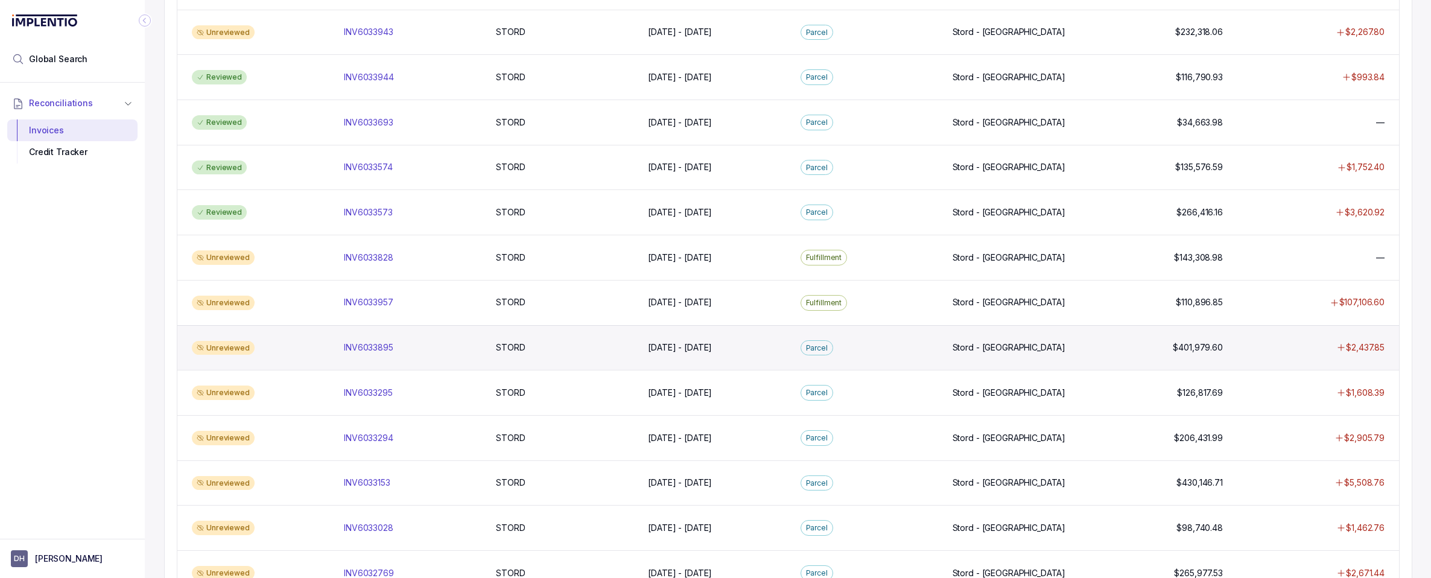
click at [215, 347] on div "Unreviewed" at bounding box center [223, 348] width 63 height 14
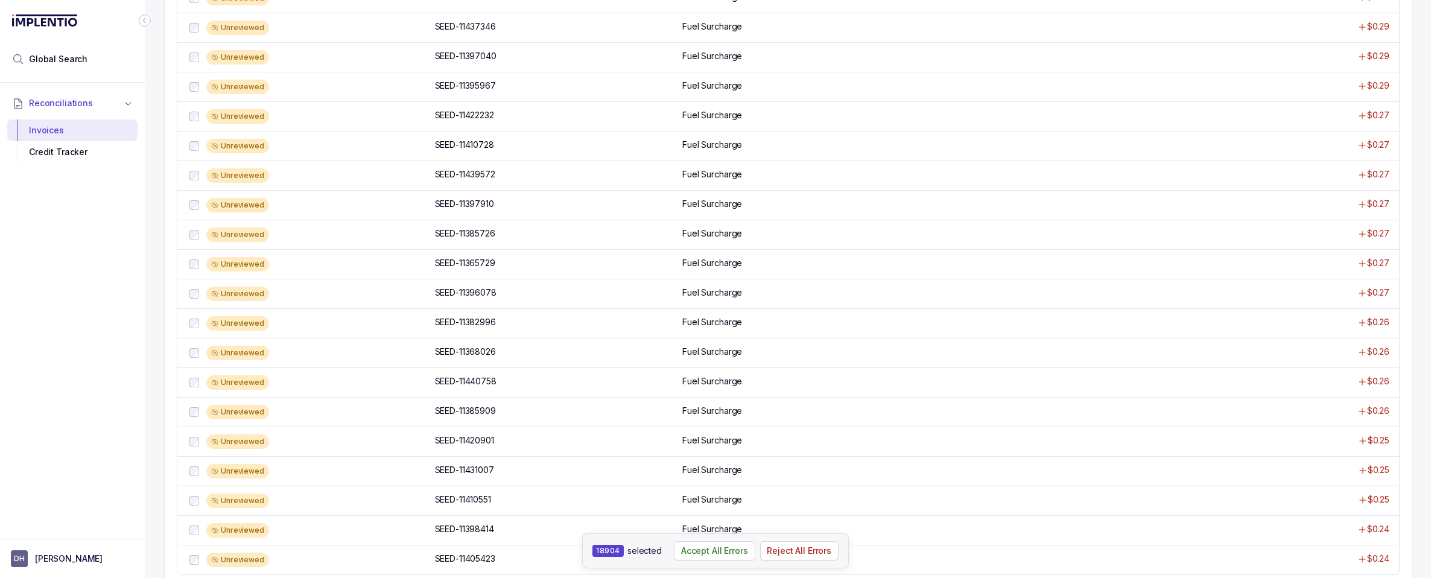
scroll to position [703, 0]
click at [705, 553] on p "Accept All Errors" at bounding box center [714, 551] width 67 height 12
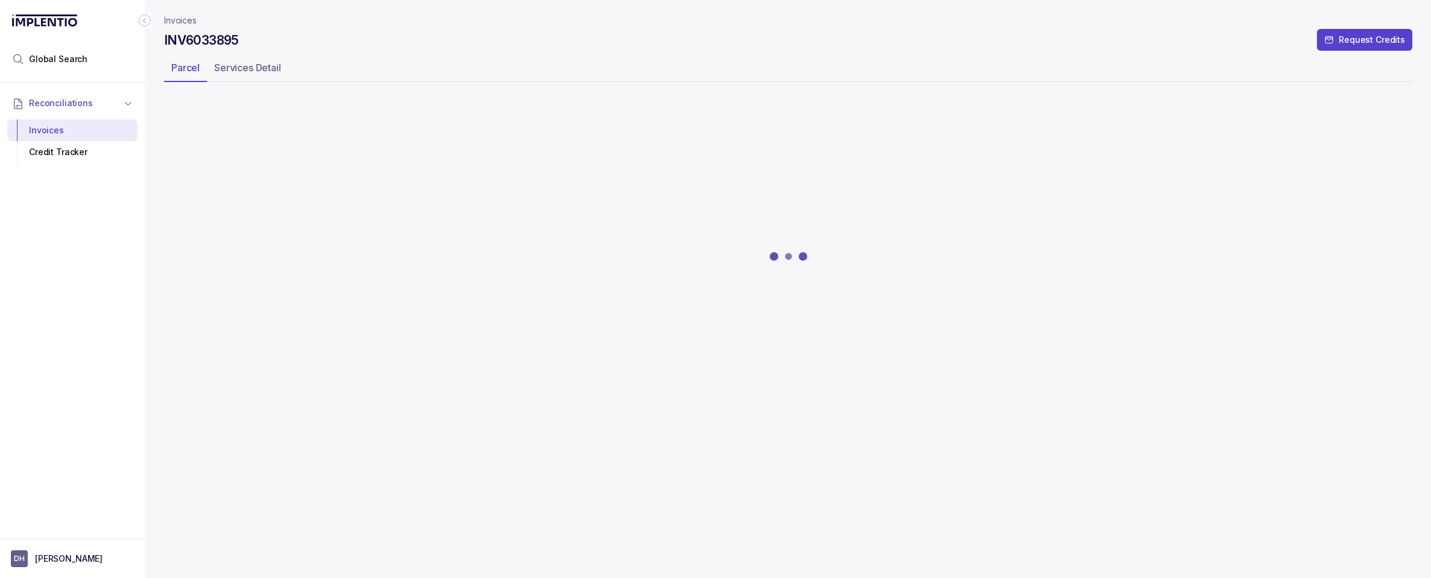
scroll to position [0, 0]
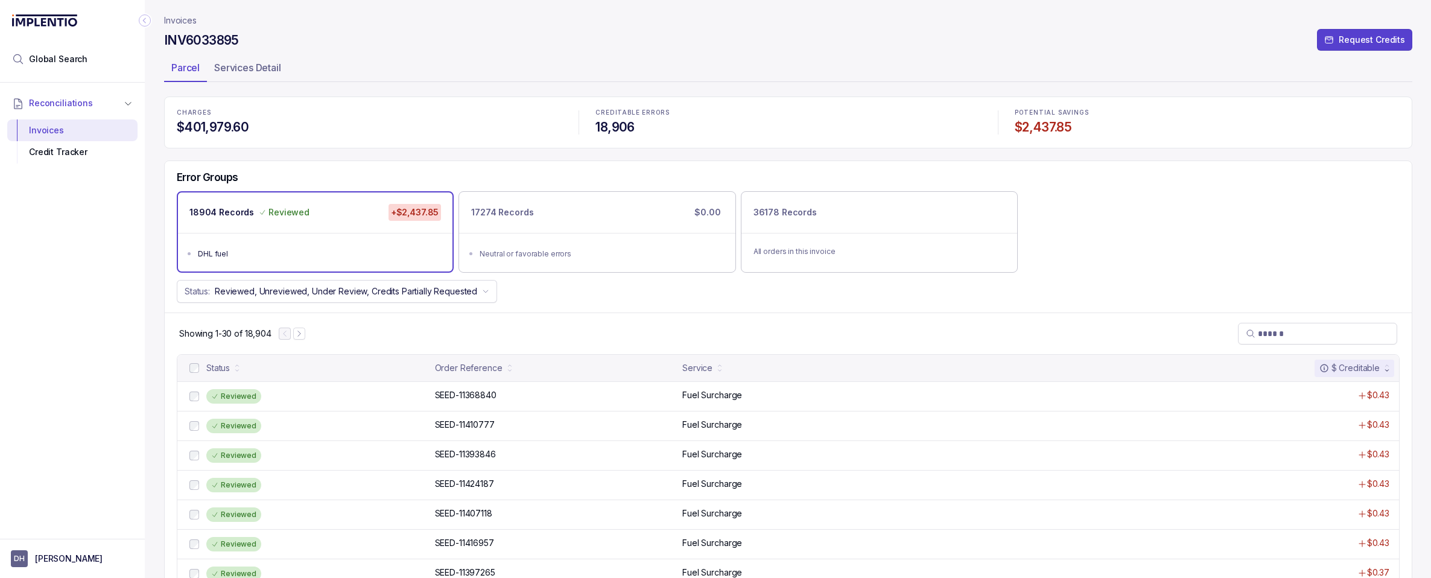
click at [175, 21] on p "Invoices" at bounding box center [180, 20] width 33 height 12
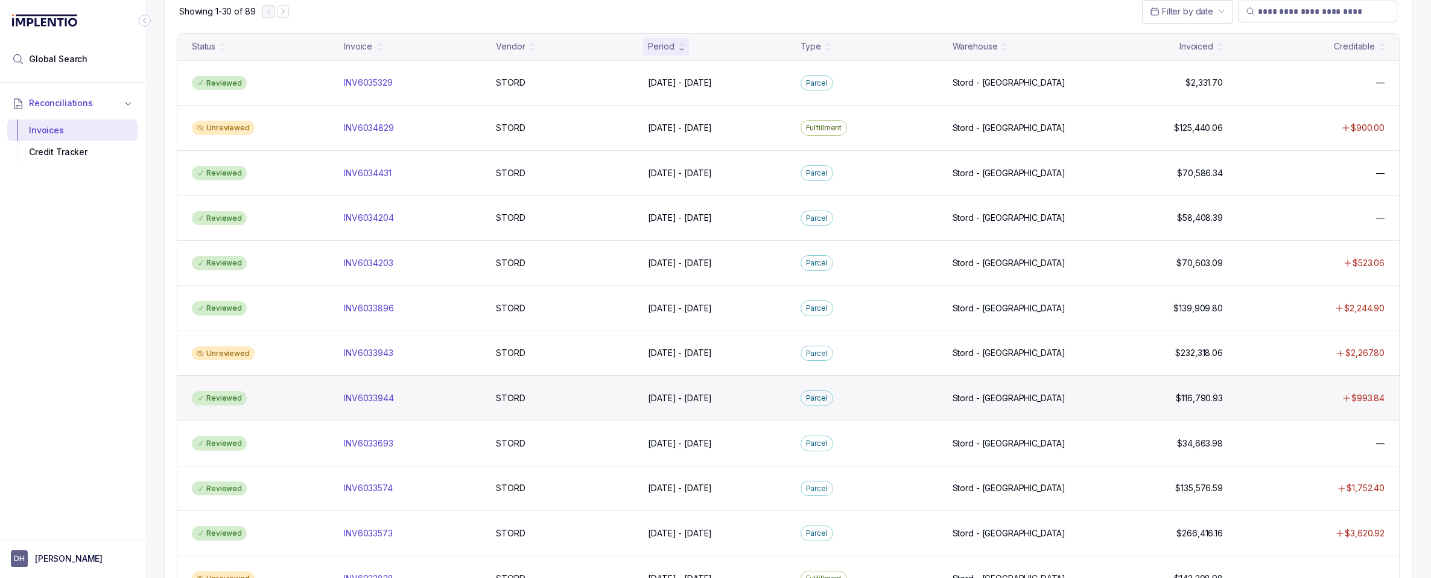
scroll to position [128, 0]
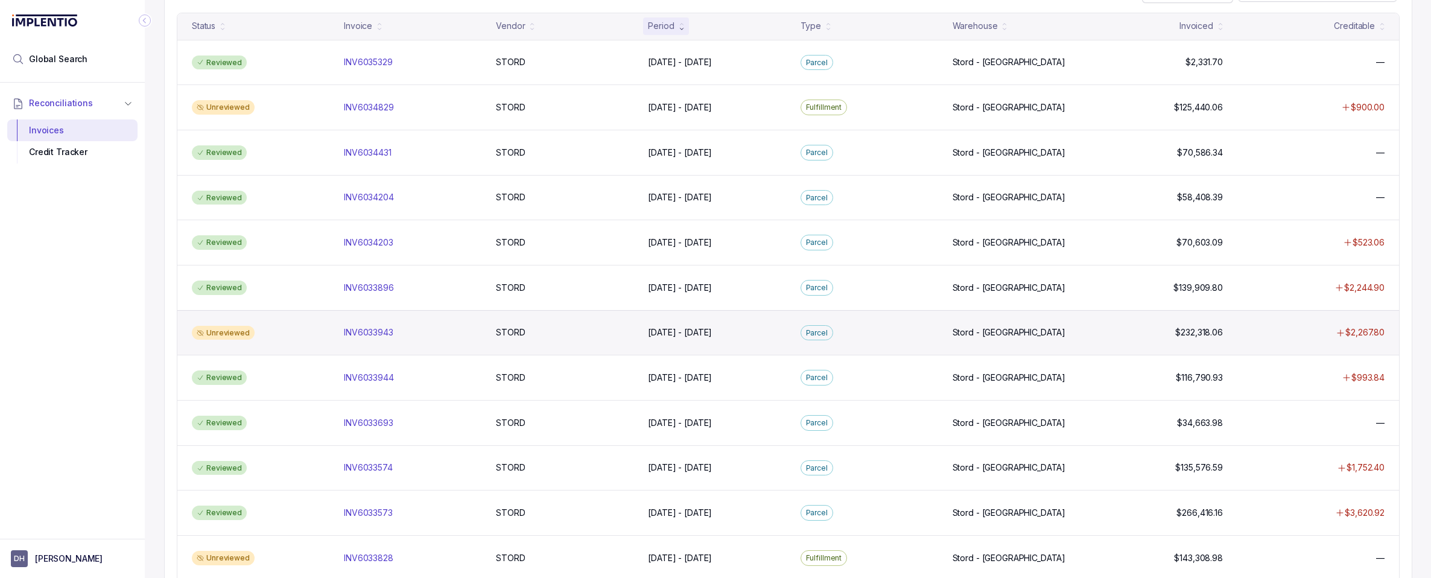
click at [216, 337] on div "Unreviewed" at bounding box center [223, 333] width 63 height 14
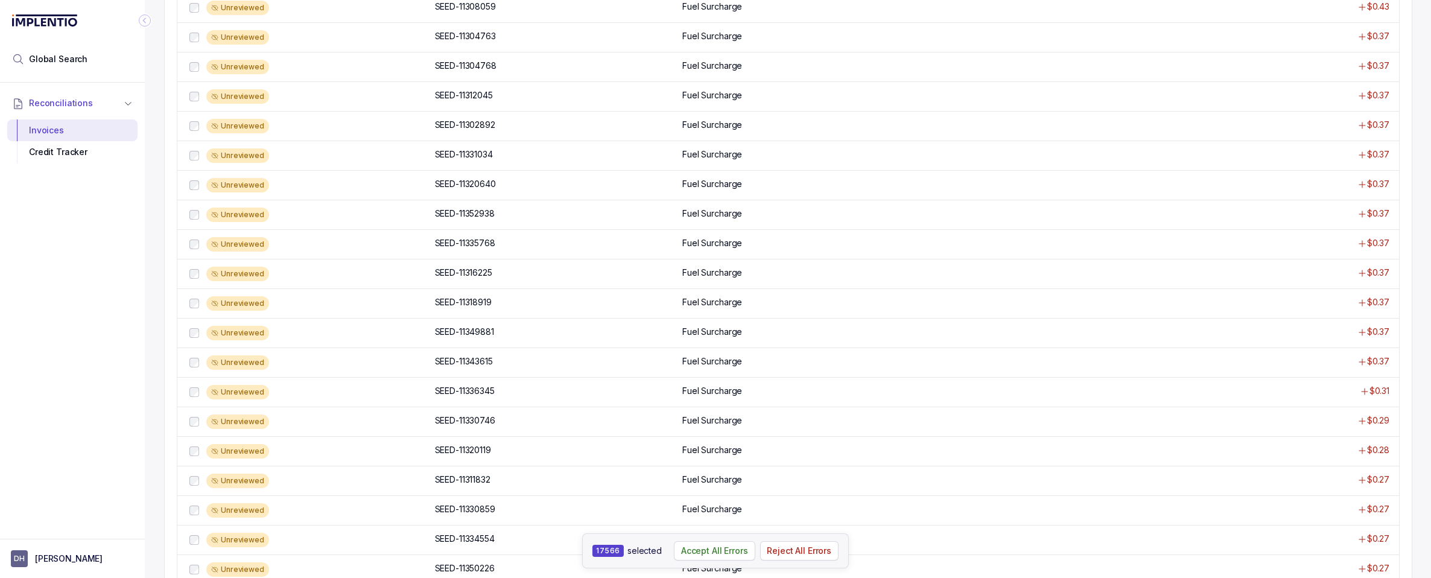
scroll to position [703, 0]
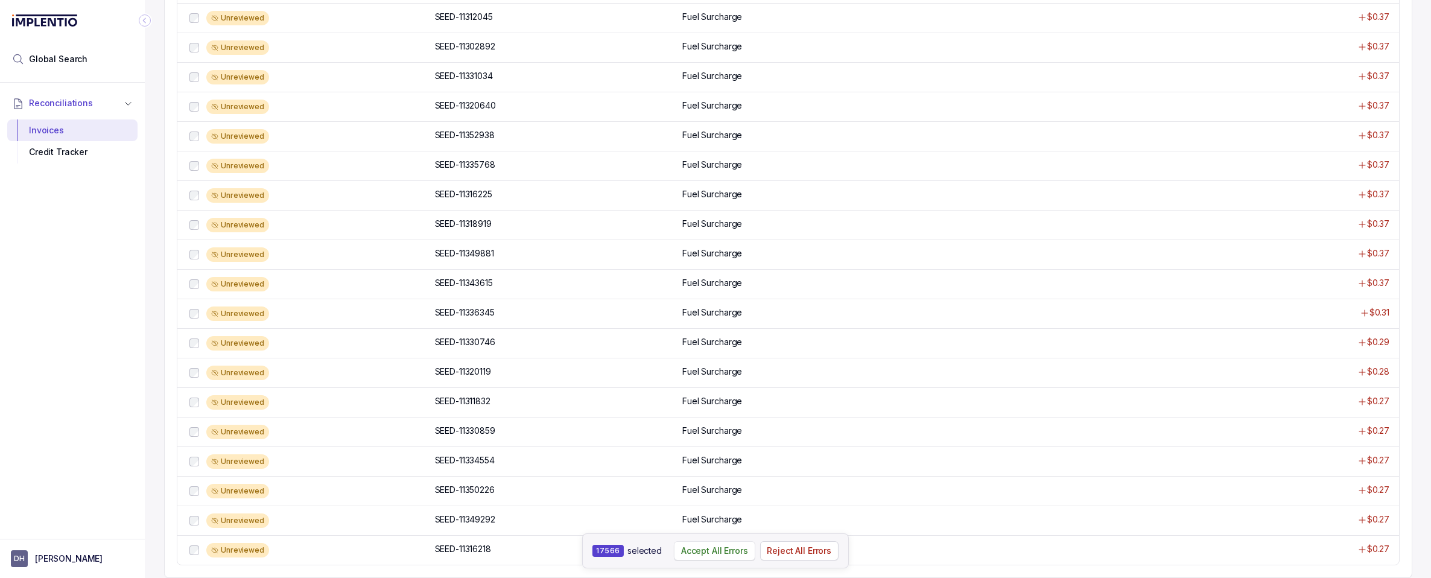
click at [685, 551] on p "Accept All Errors" at bounding box center [714, 551] width 67 height 12
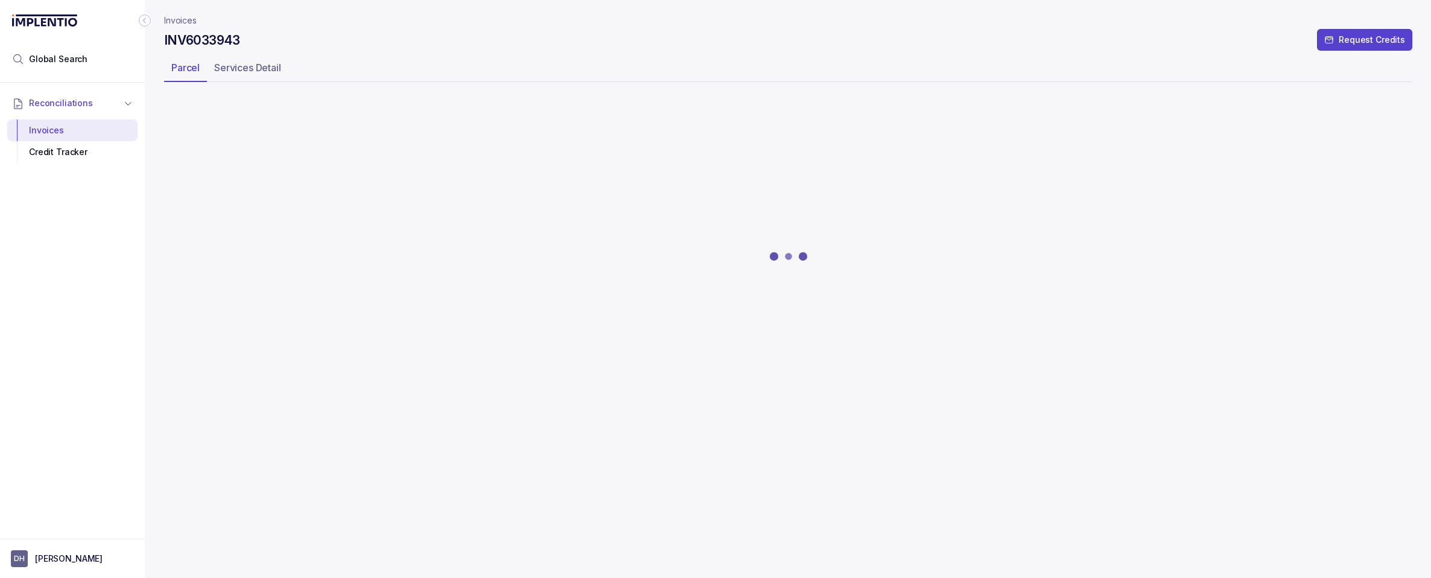
scroll to position [0, 0]
